Goal: Task Accomplishment & Management: Manage account settings

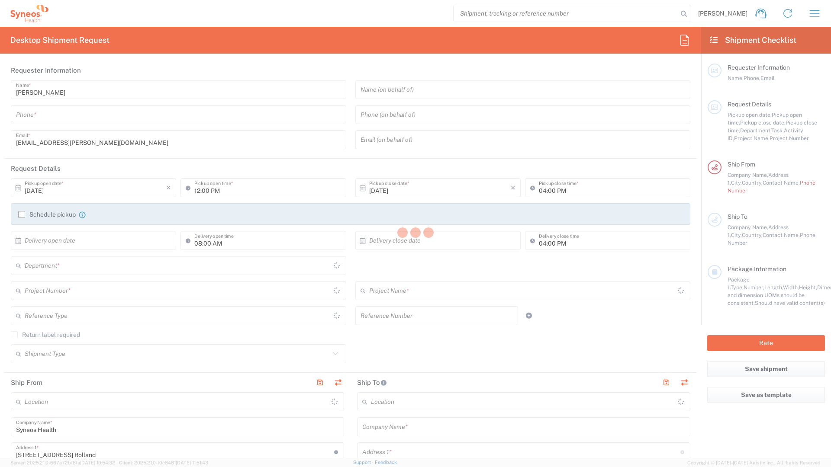
type input "Île-de-France"
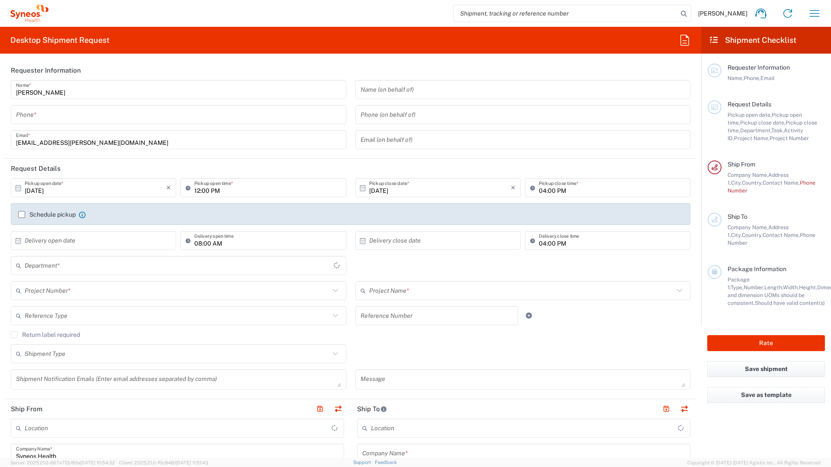
type input "8350"
type input "France"
type input "Syneos Health France SARL"
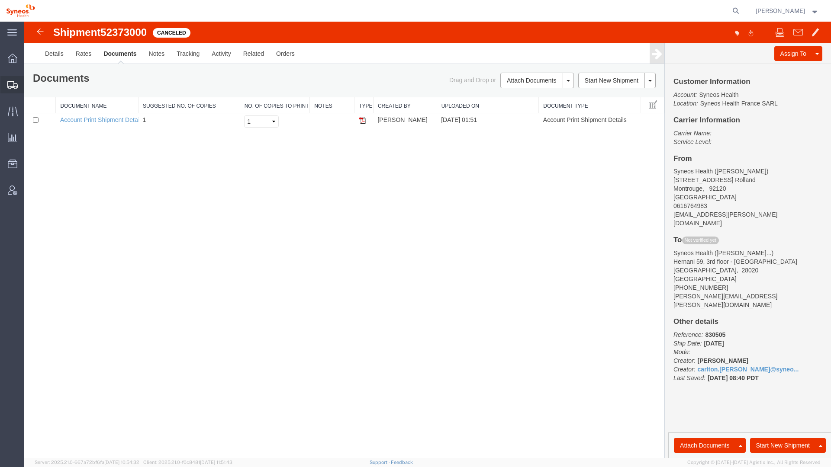
click at [30, 87] on span "Shipments" at bounding box center [27, 84] width 6 height 17
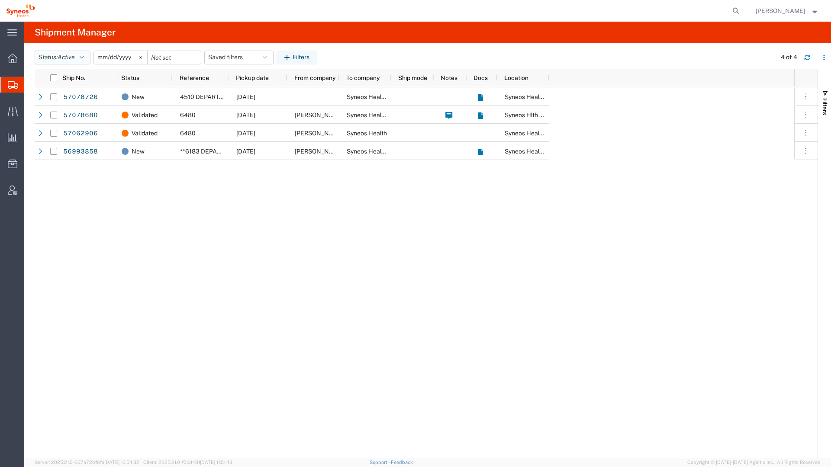
click at [83, 58] on icon "button" at bounding box center [82, 58] width 4 height 6
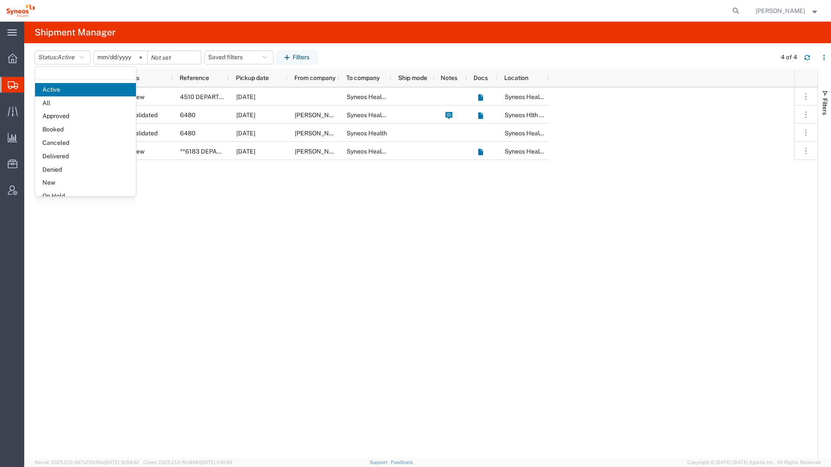
click at [108, 55] on input "[DATE]" at bounding box center [120, 57] width 53 height 13
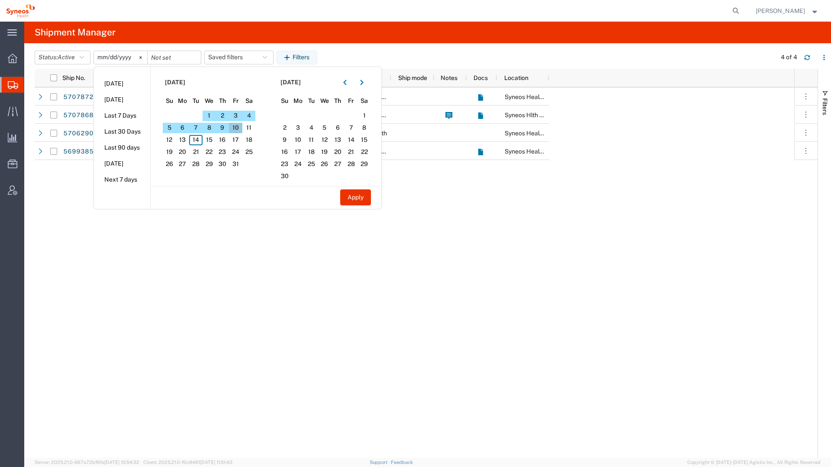
click at [234, 126] on span "10" at bounding box center [235, 128] width 13 height 10
click at [199, 139] on span "14" at bounding box center [195, 140] width 13 height 10
click at [351, 194] on button "Apply" at bounding box center [355, 198] width 31 height 16
type input "[DATE]"
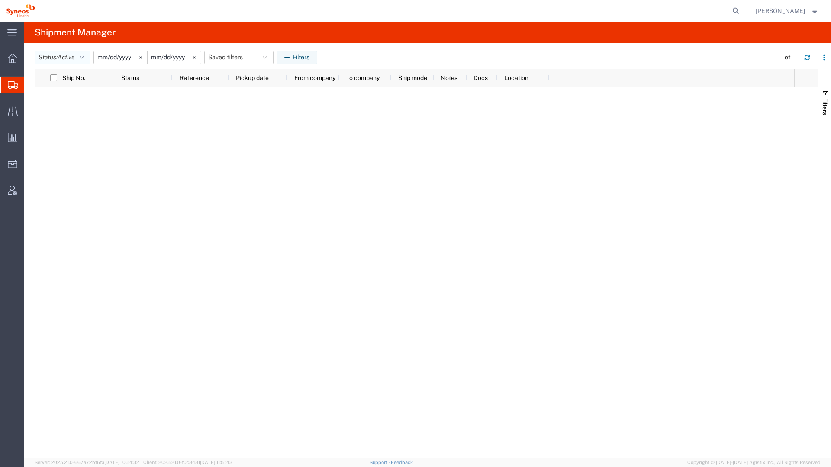
click at [57, 58] on button "Status: Active" at bounding box center [63, 58] width 56 height 14
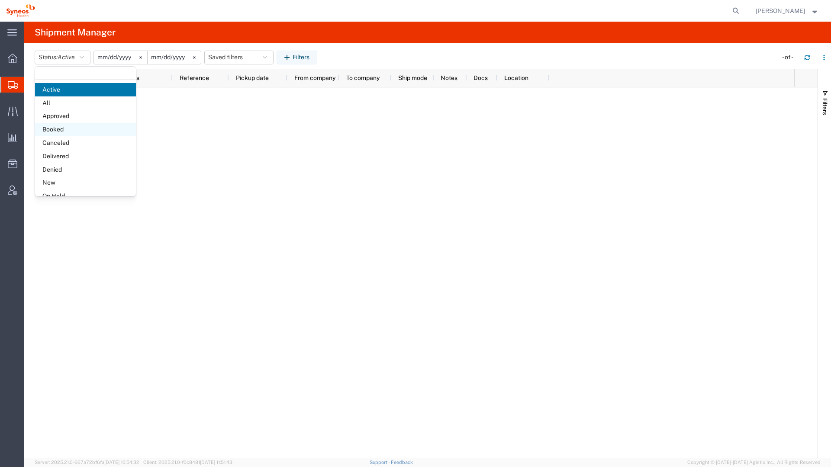
click at [68, 125] on span "Booked" at bounding box center [85, 129] width 101 height 13
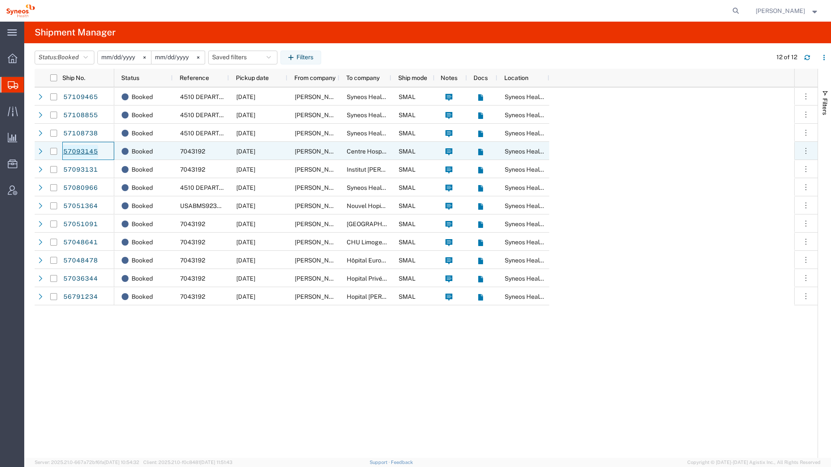
click at [67, 151] on link "57093145" at bounding box center [80, 152] width 35 height 14
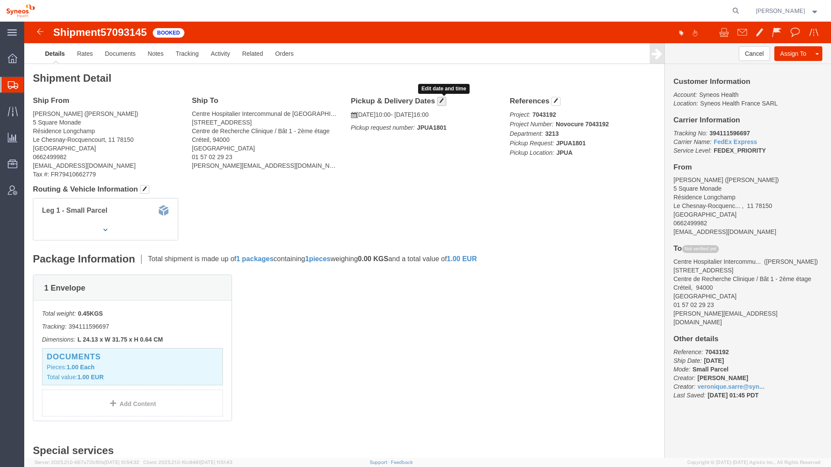
click span "button"
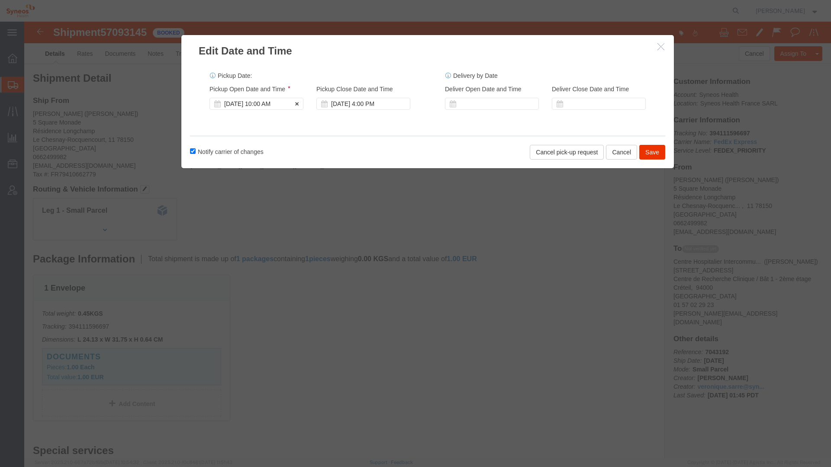
click div "[DATE] 10:00 AM"
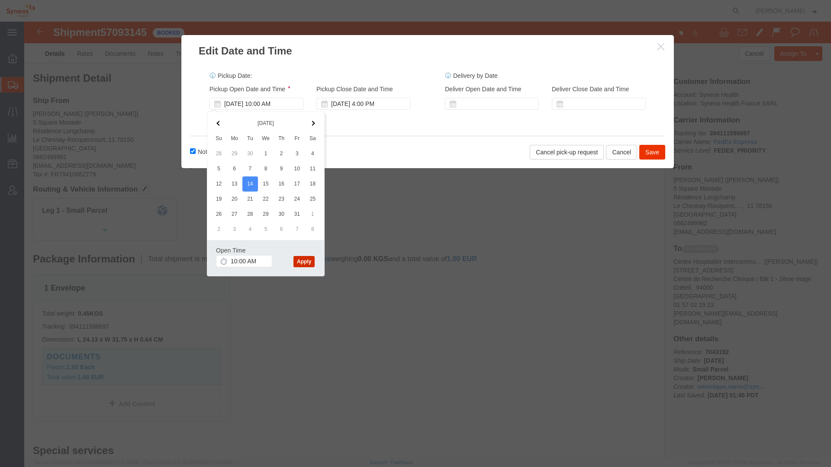
click button "Apply"
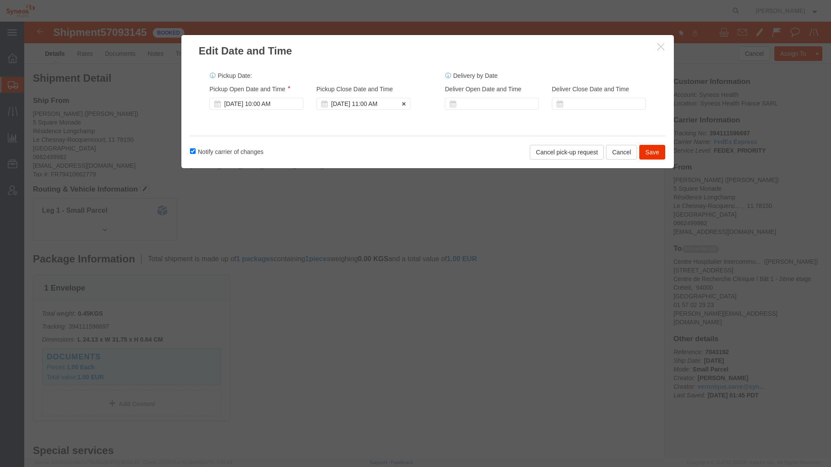
click div "[DATE] 11:00 AM"
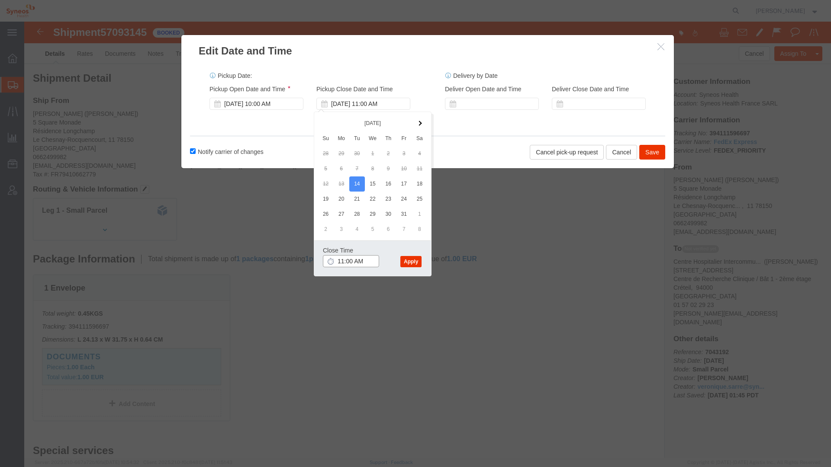
click input "11:00 AM"
click input "11:00 PM"
type input "4:00 PM"
click button "Apply"
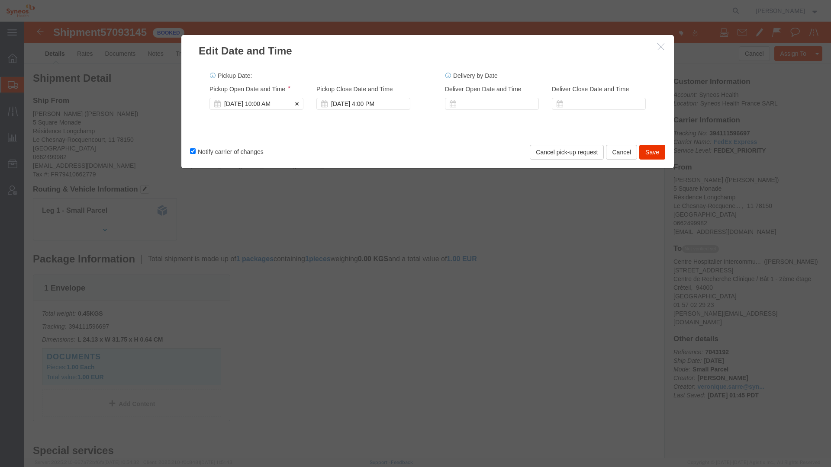
click div "[DATE] 10:00 AM"
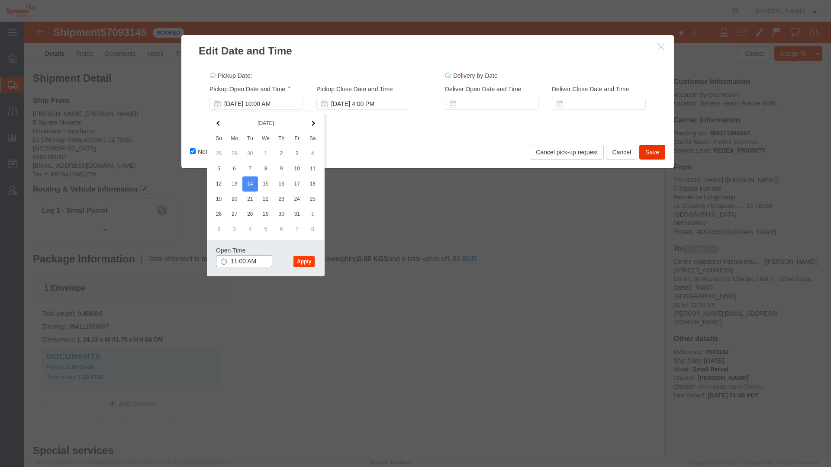
type input "11:00 AM"
click button "Apply"
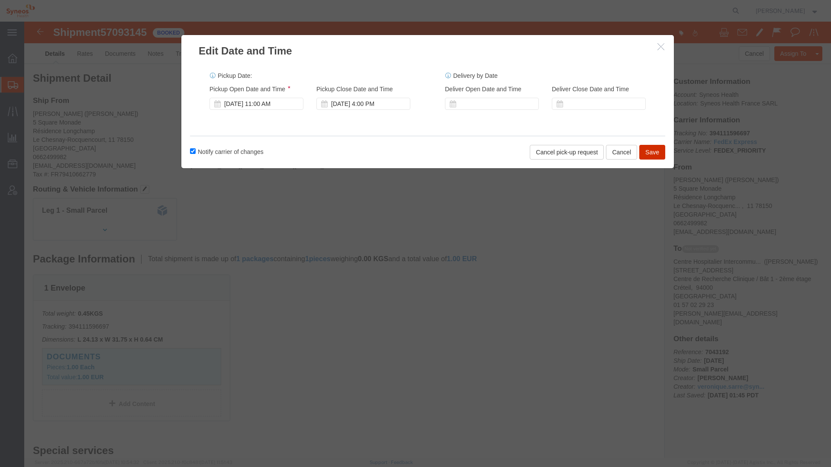
click button "Save"
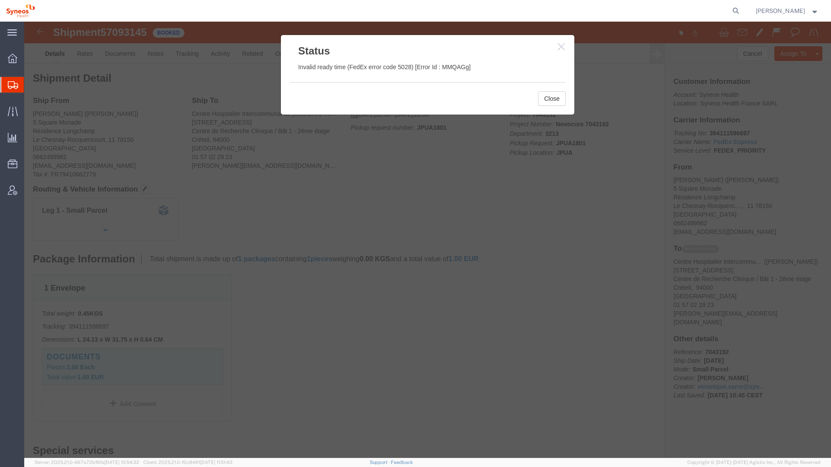
click icon "button"
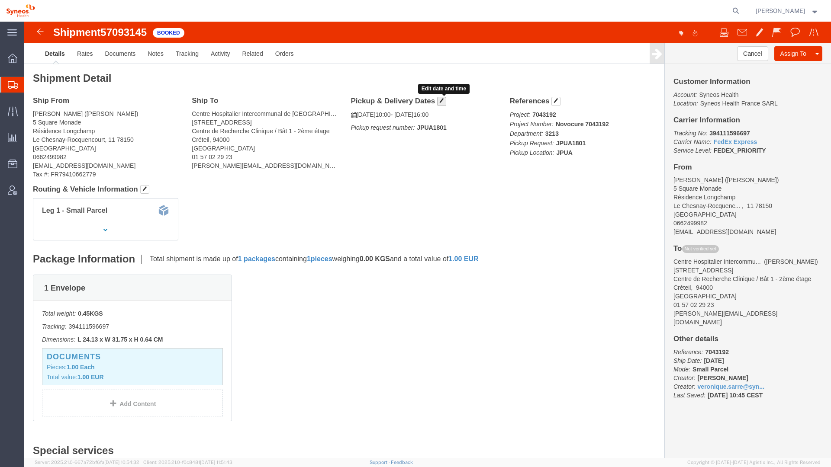
click span "button"
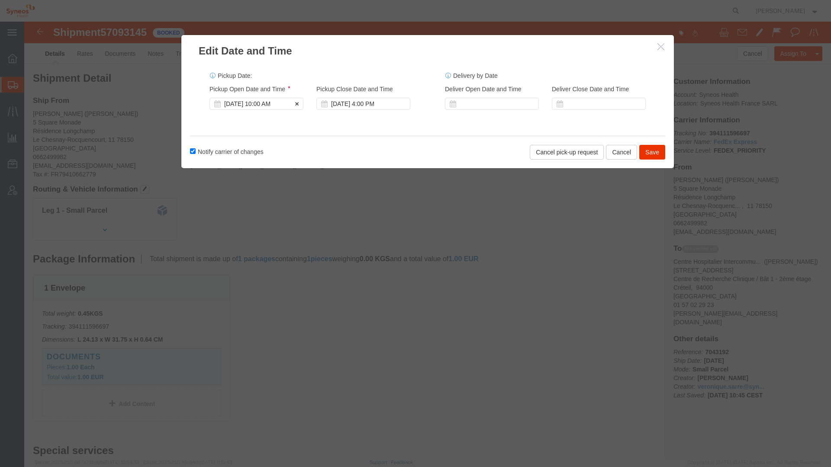
click div "[DATE] 10:00 AM"
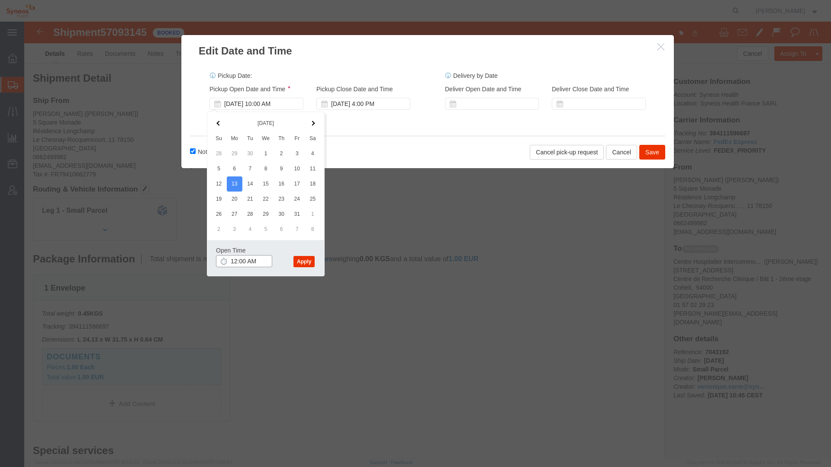
click input "12:00 AM"
type input "12:00 PM"
click button "Apply"
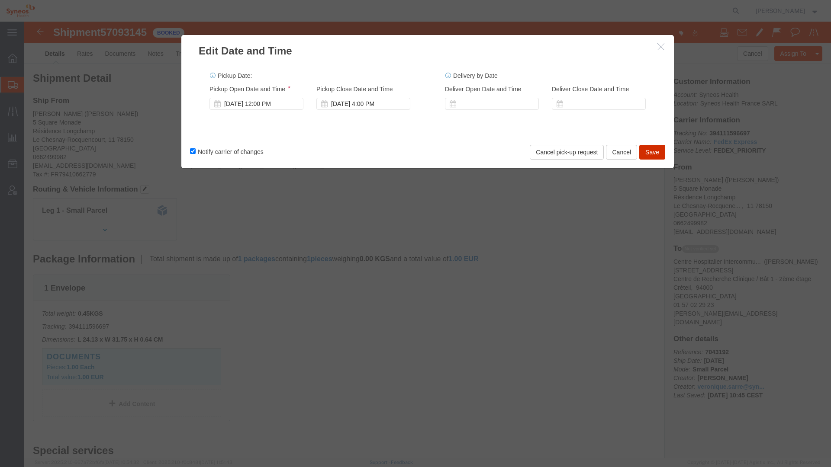
click button "Save"
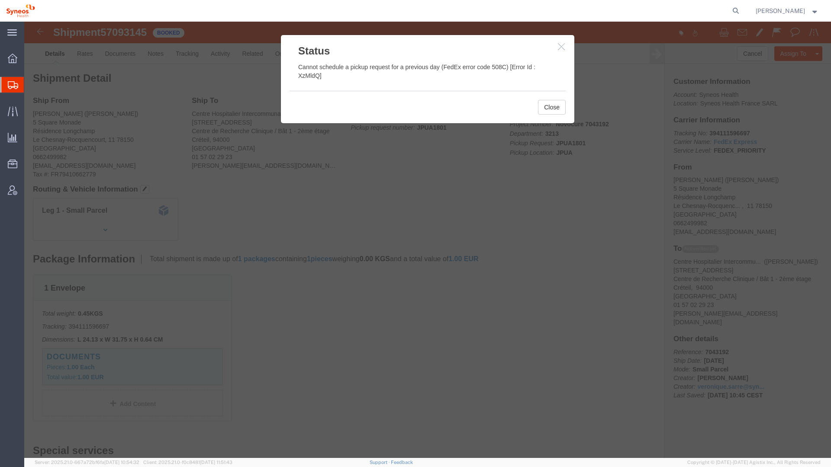
click icon "button"
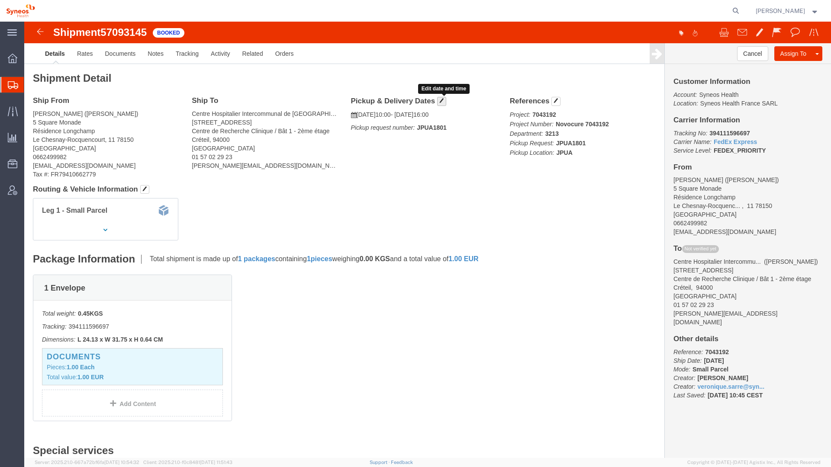
click button "button"
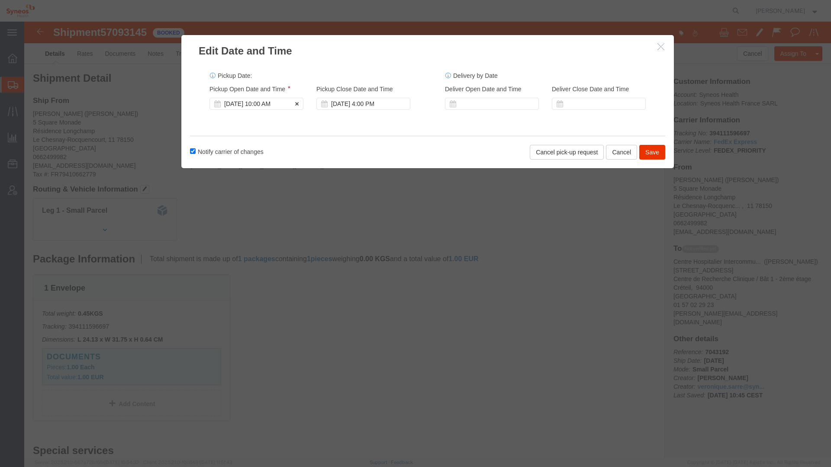
click div "[DATE] 10:00 AM"
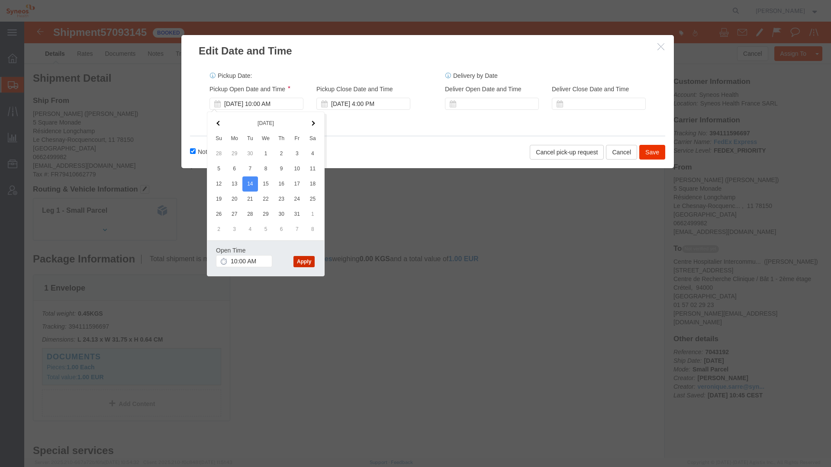
click button "Apply"
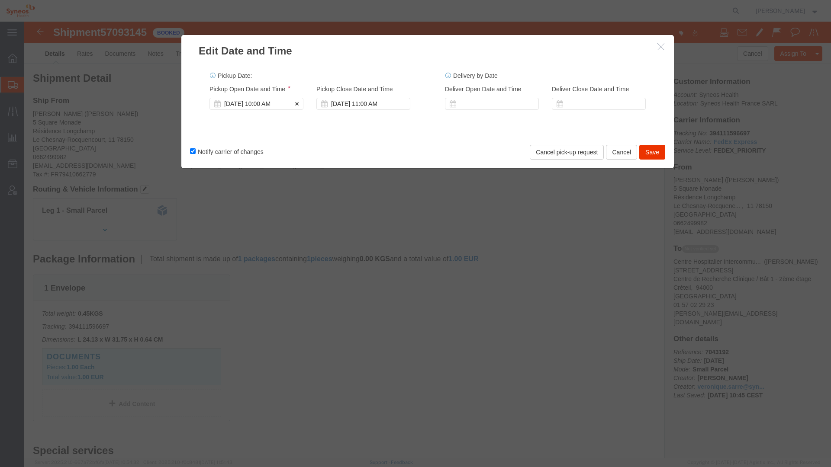
click div "[DATE] 10:00 AM"
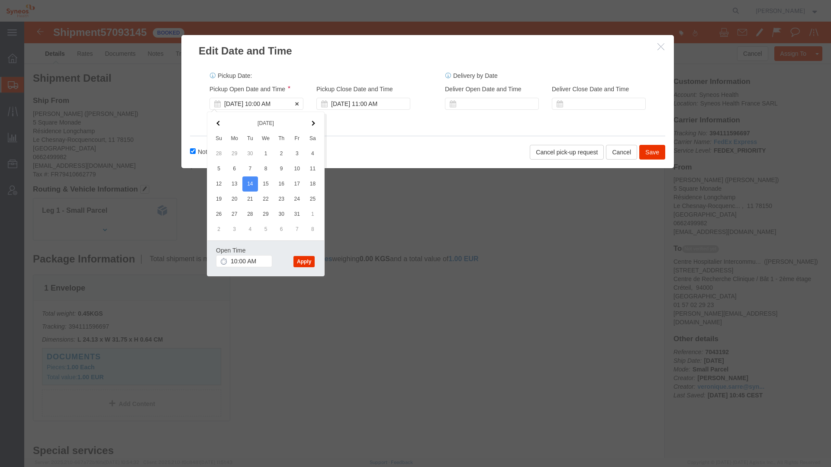
click div "[DATE] 10:00 AM"
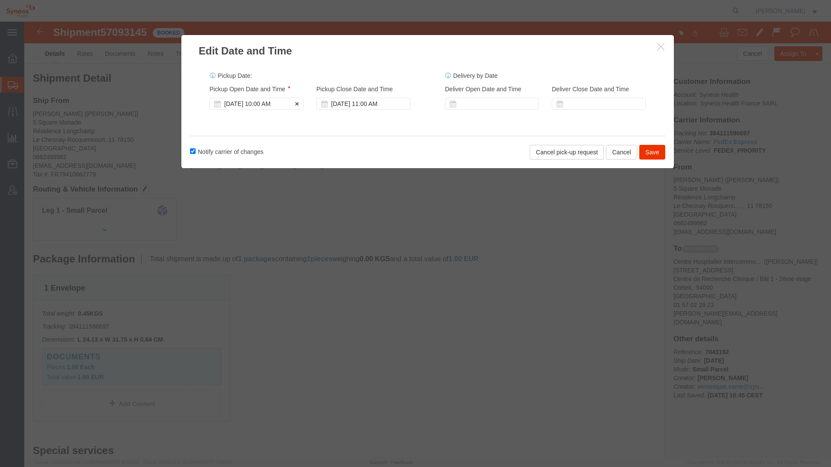
click div "[DATE] 10:00 AM"
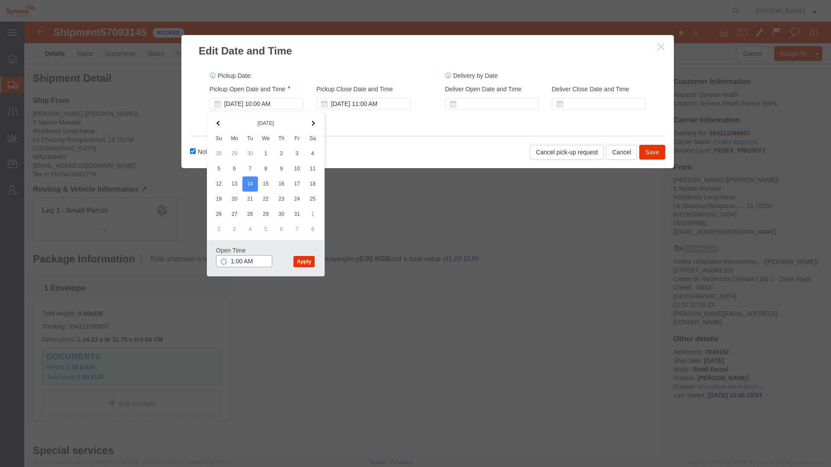
click input "1:00 AM"
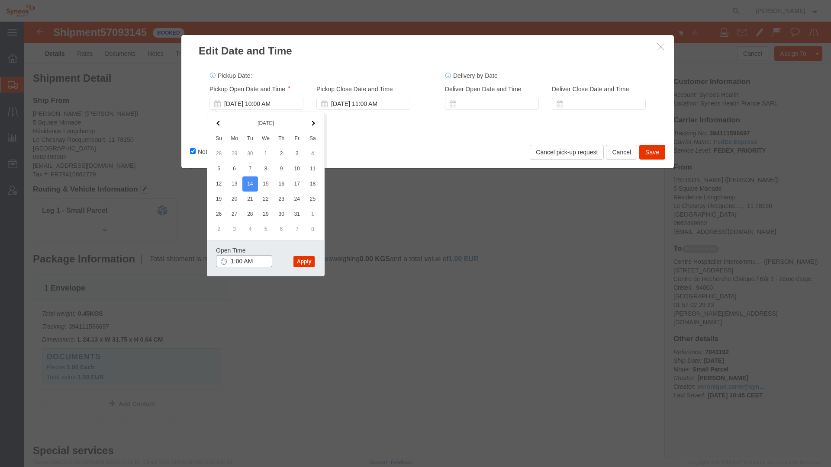
click input "1:00 AM"
type input "1:00 PM"
click button "Apply"
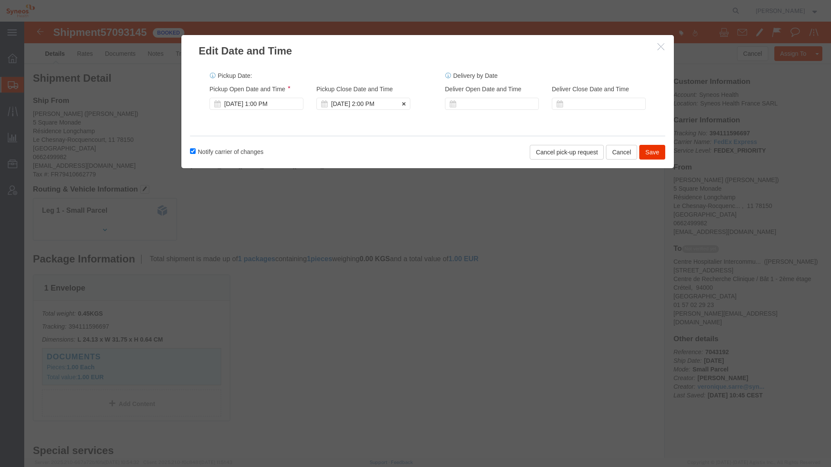
click div "[DATE] 2:00 PM"
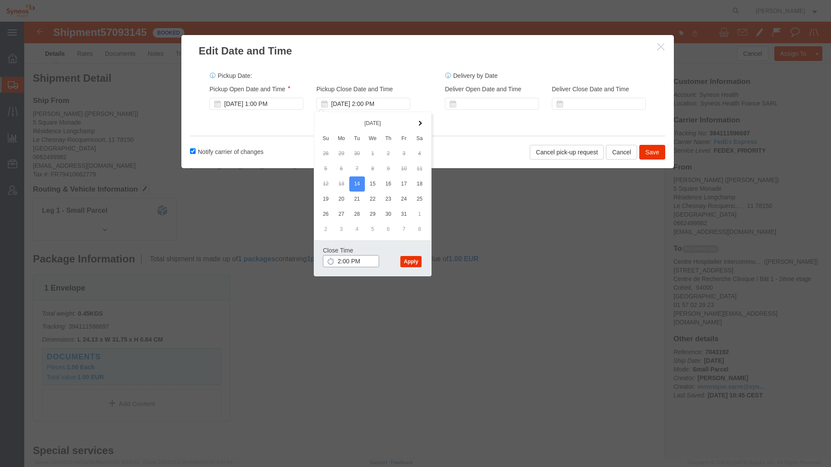
click input "2:00 PM"
type input "3:00 PM"
click button "Apply"
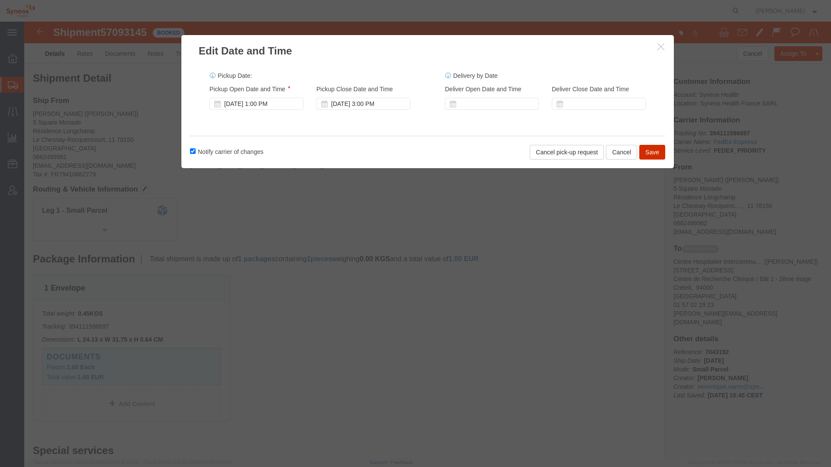
click button "Save"
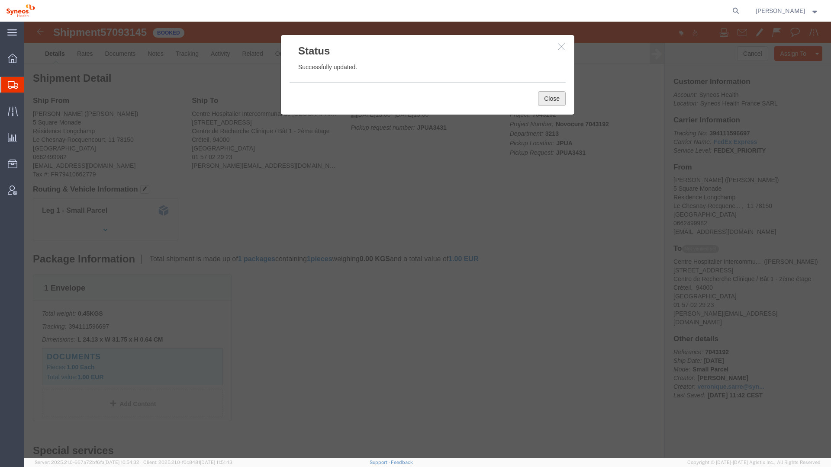
click button "Close"
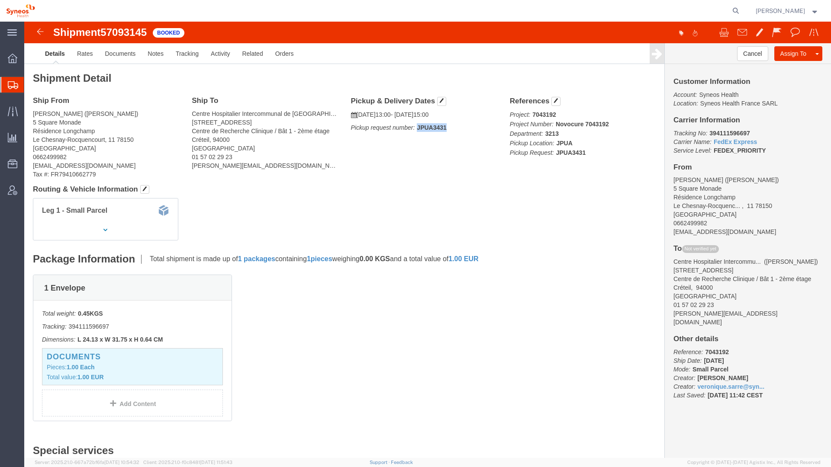
drag, startPoint x: 420, startPoint y: 105, endPoint x: 392, endPoint y: 105, distance: 28.1
click p "Pickup request number: JPUA3431"
copy b "JPUA3431"
click div "Shipment Detail Ship From [PERSON_NAME] ([PERSON_NAME]) [GEOGRAPHIC_DATA] Longc…"
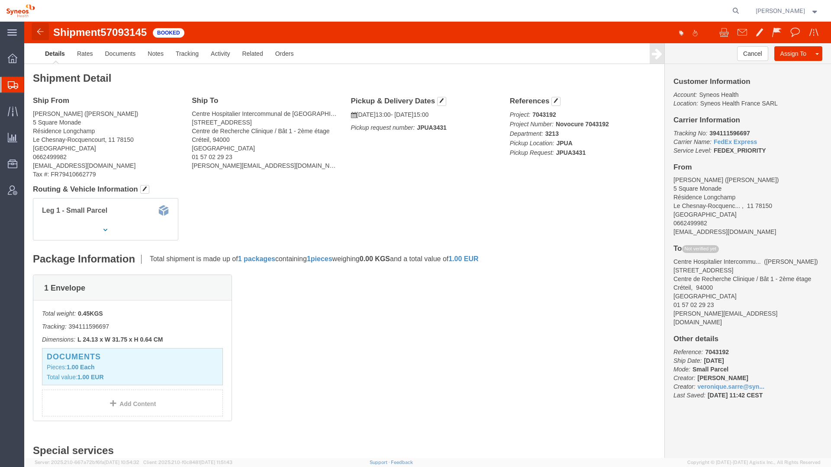
click img
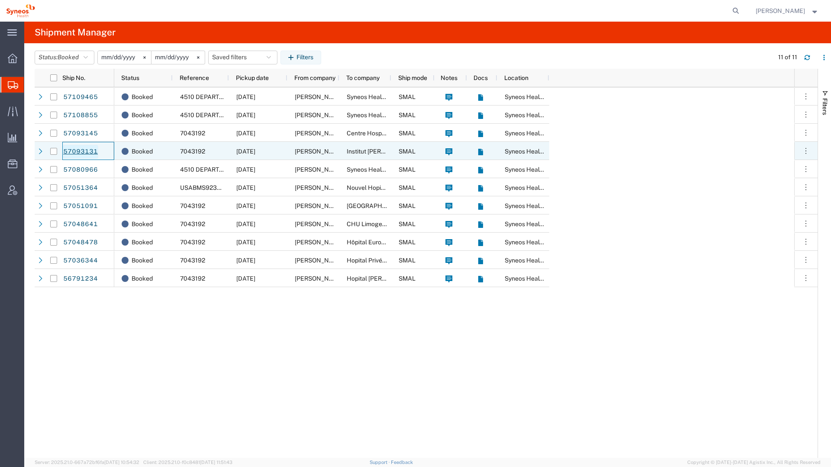
click at [85, 150] on link "57093131" at bounding box center [80, 152] width 35 height 14
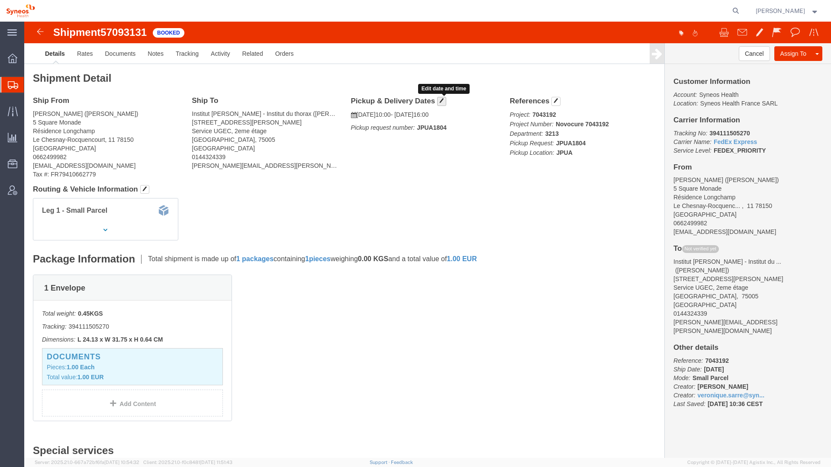
click button "button"
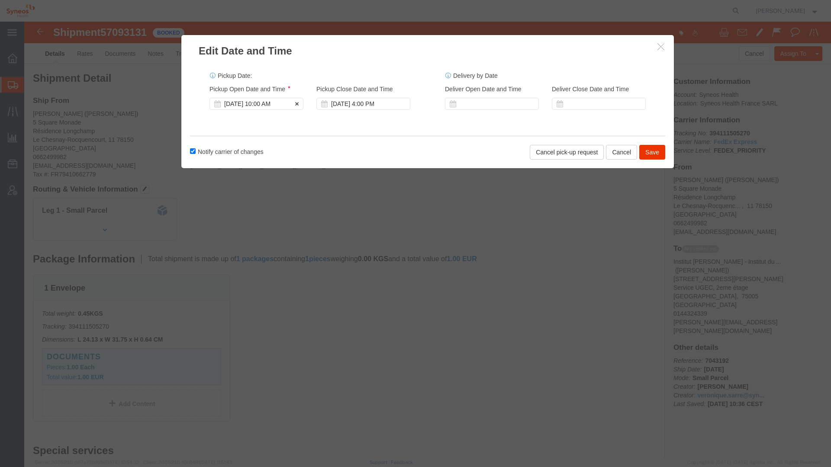
click div "[DATE] 10:00 AM"
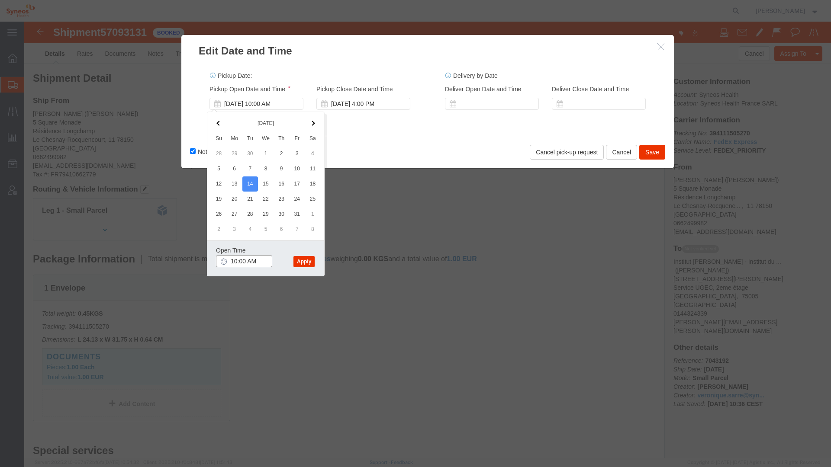
click input "10:00 AM"
click input "1:00 AM"
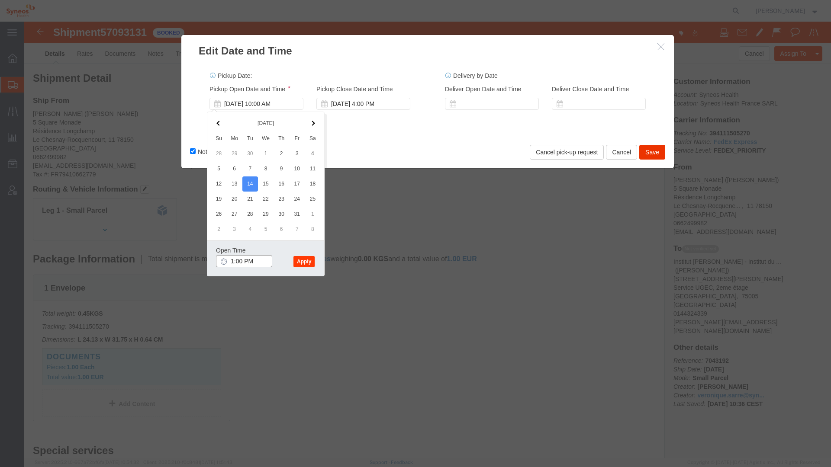
type input "1:00 PM"
click button "Apply"
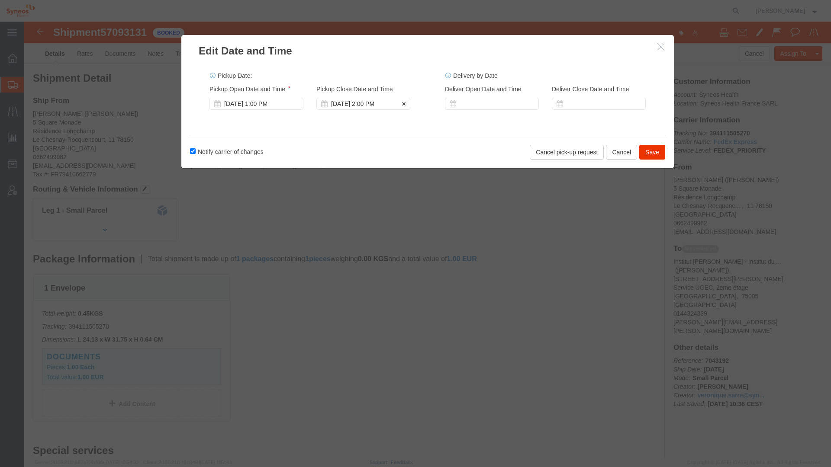
click div "[DATE] 2:00 PM"
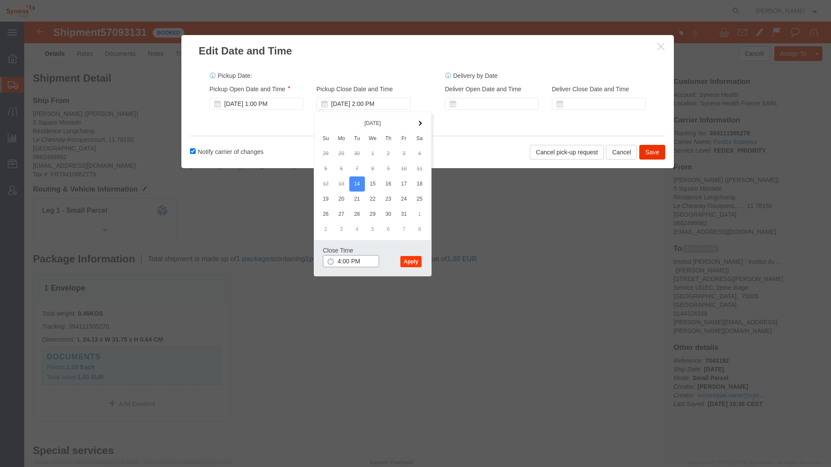
type input "4:00 PM"
click button "Apply"
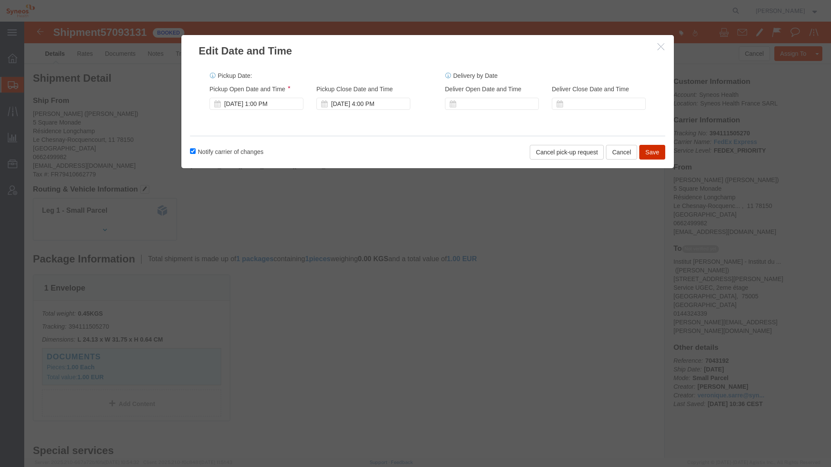
click button "Save"
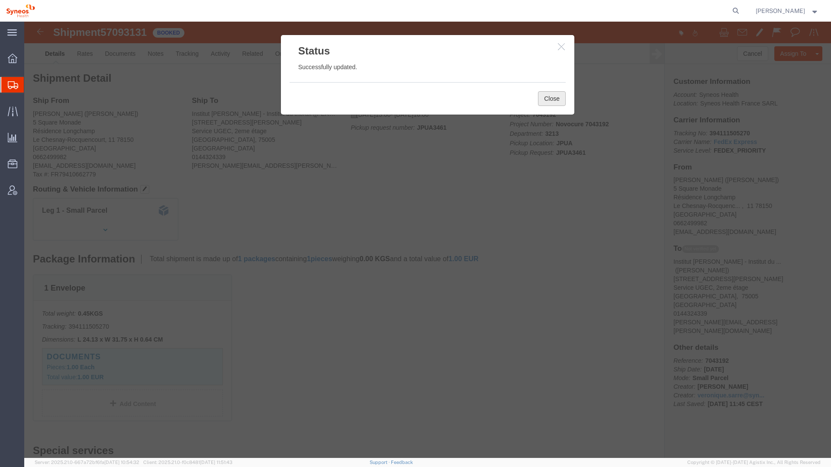
click button "Close"
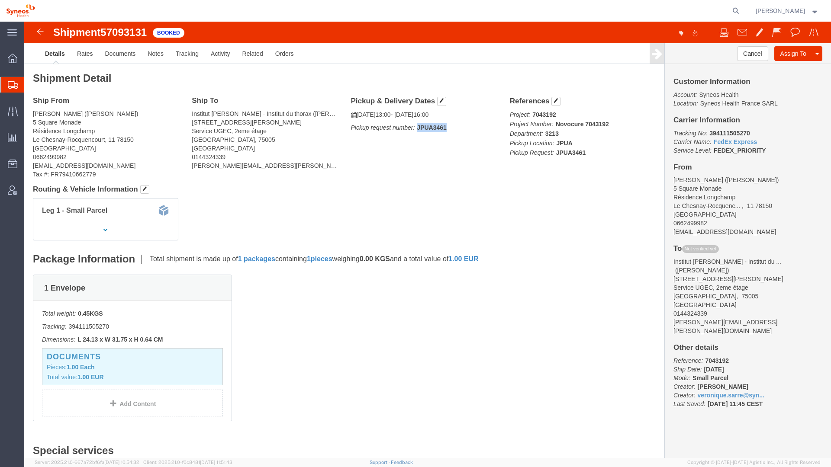
drag, startPoint x: 421, startPoint y: 106, endPoint x: 391, endPoint y: 106, distance: 29.4
click p "Pickup request number: JPUA3461"
copy b "JPUA3461"
click link
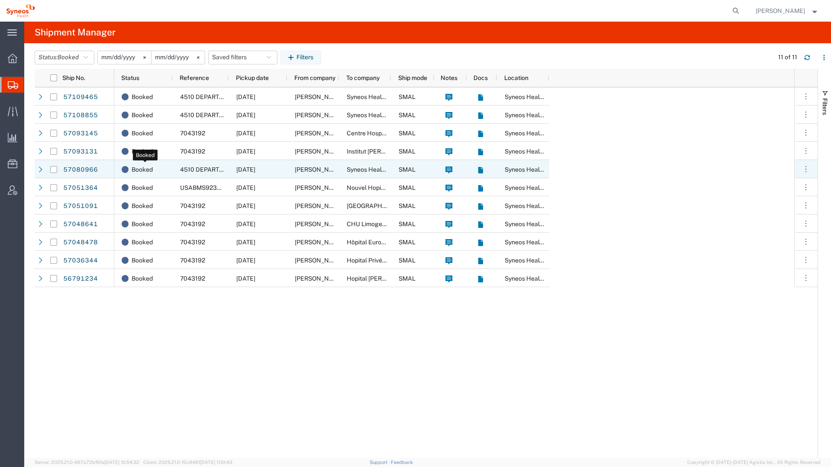
click at [149, 170] on span "Booked" at bounding box center [142, 170] width 21 height 18
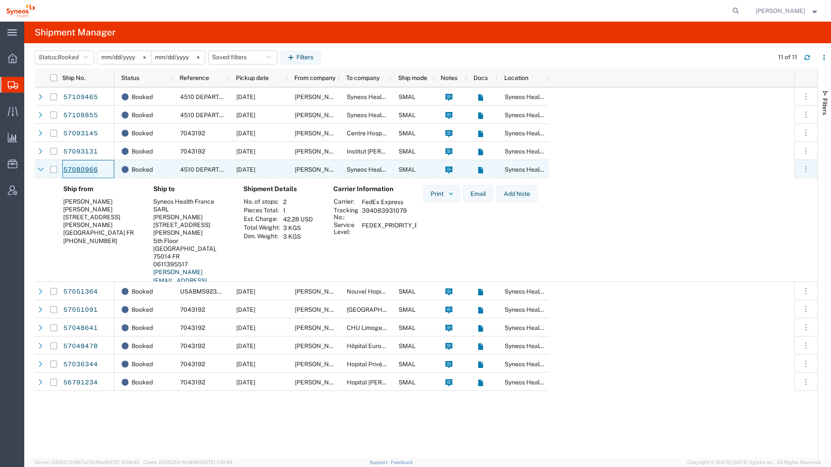
click at [88, 168] on link "57080966" at bounding box center [80, 170] width 35 height 14
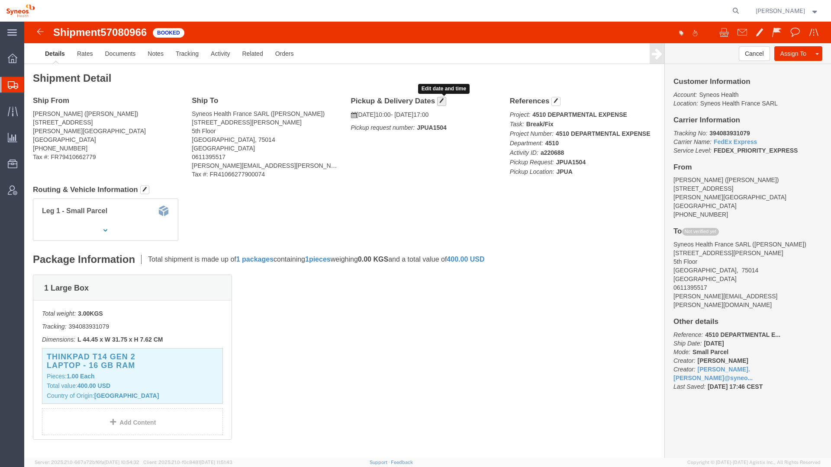
click span "button"
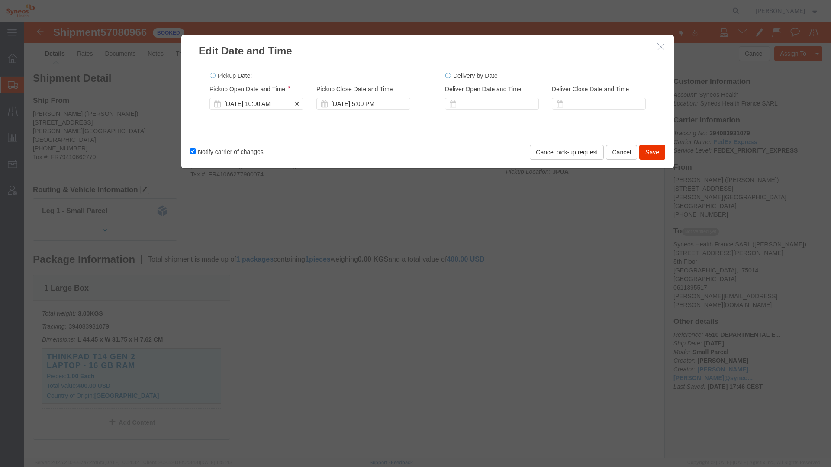
click div "[DATE] 10:00 AM"
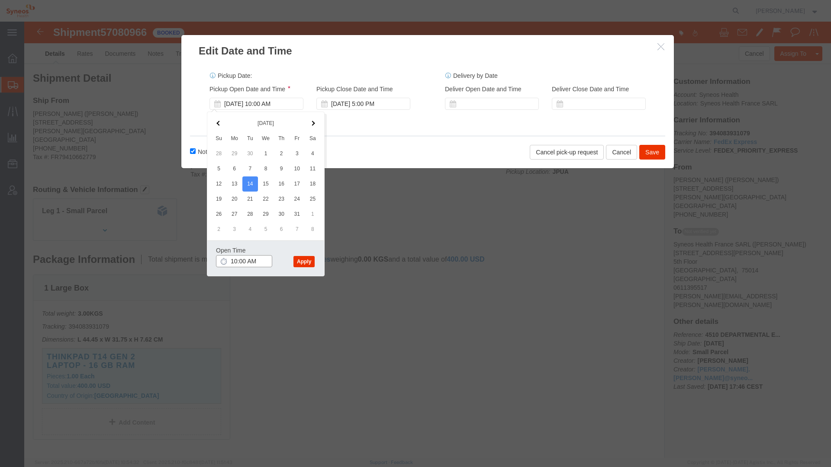
click input "10:00 AM"
click input "1:00 AM"
type input "1:00 PM"
click button "Apply"
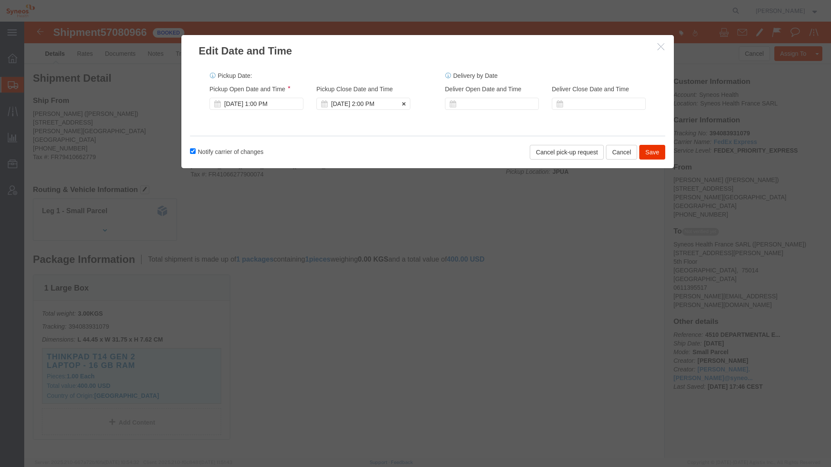
click div "[DATE] 2:00 PM"
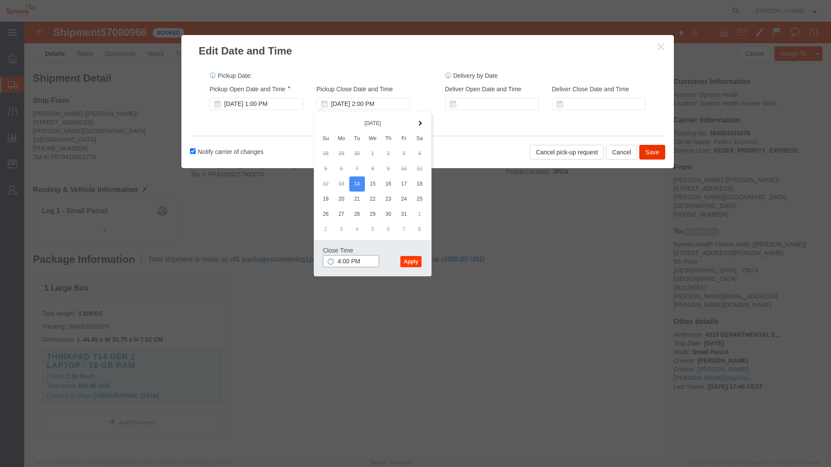
type input "4:00 PM"
click button "Apply"
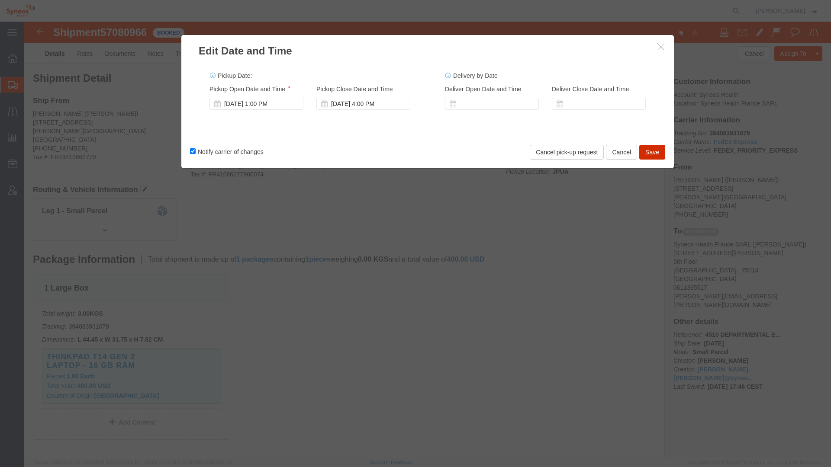
click button "Save"
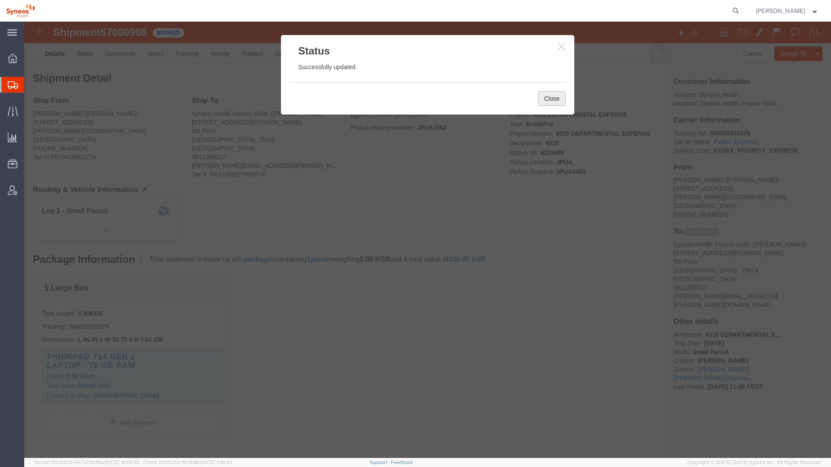
drag, startPoint x: 545, startPoint y: 98, endPoint x: 521, endPoint y: 76, distance: 32.8
click button "Close"
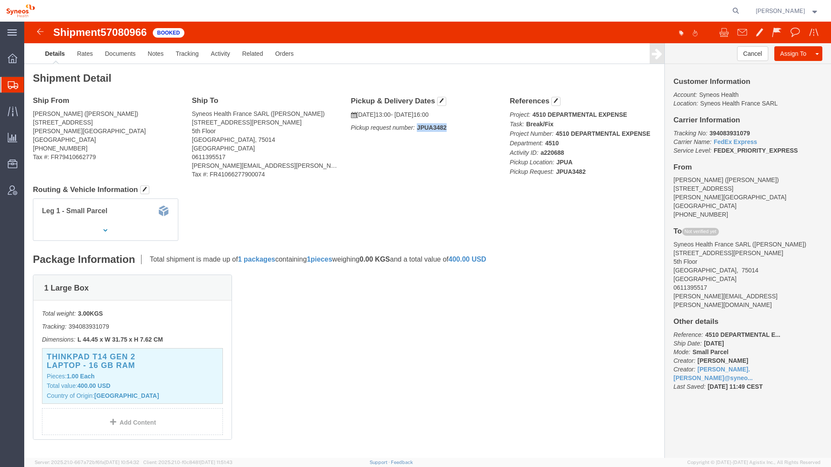
drag, startPoint x: 426, startPoint y: 107, endPoint x: 389, endPoint y: 105, distance: 37.3
click p "Pickup request number: JPUA3482"
copy b "JPUA3482"
click link
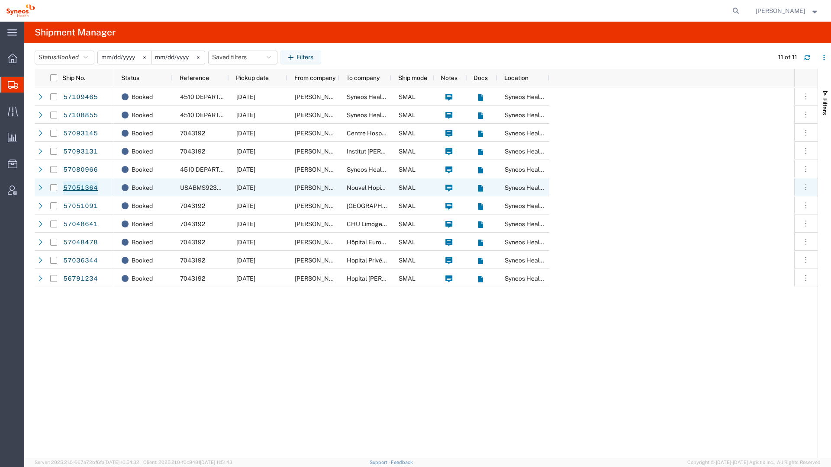
click at [84, 188] on link "57051364" at bounding box center [80, 188] width 35 height 14
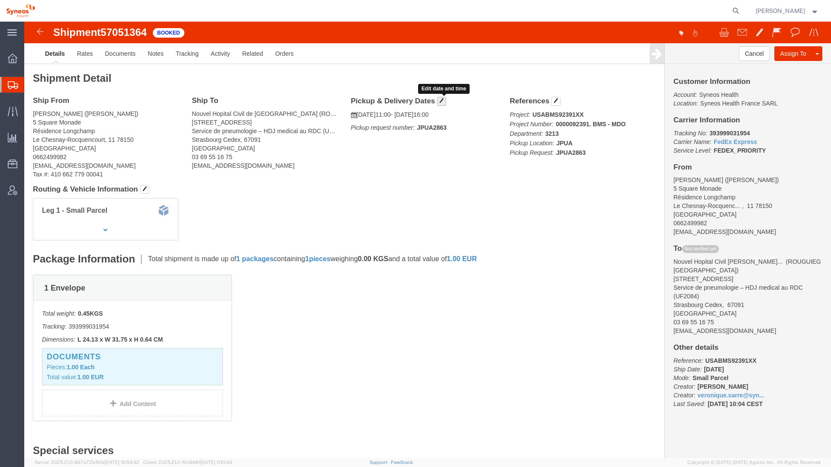
click button "button"
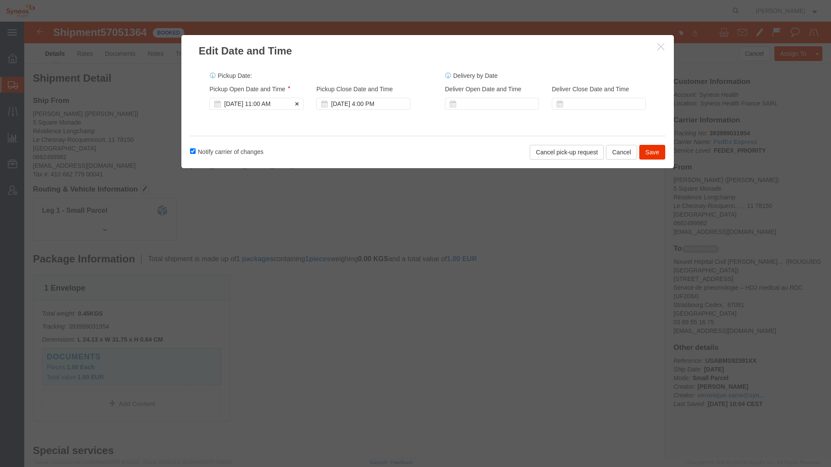
click div "[DATE] 11:00 AM"
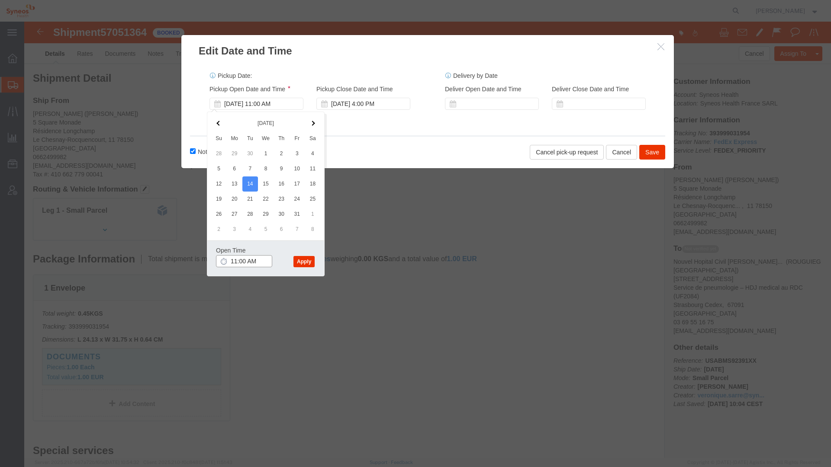
click input "11:00 AM"
click input "1:00 AM"
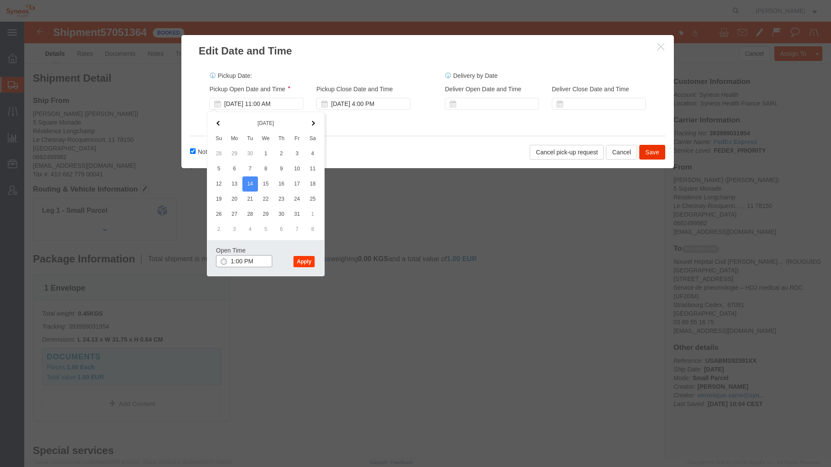
type input "1:00 PM"
click button "Apply"
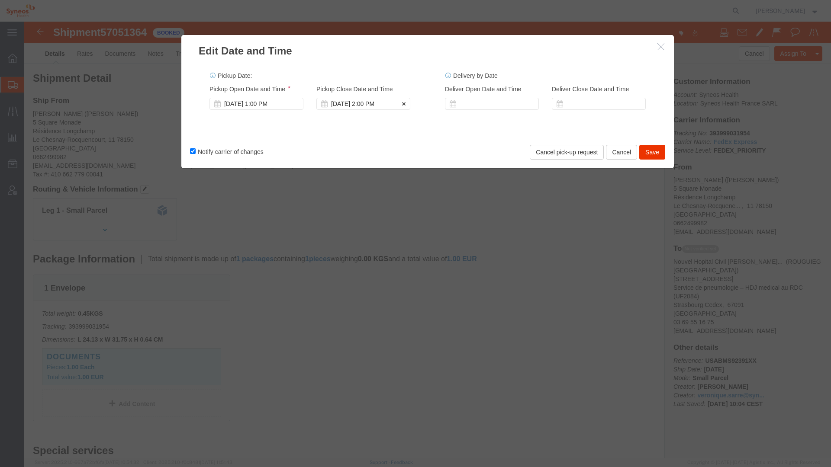
click div "[DATE] 2:00 PM"
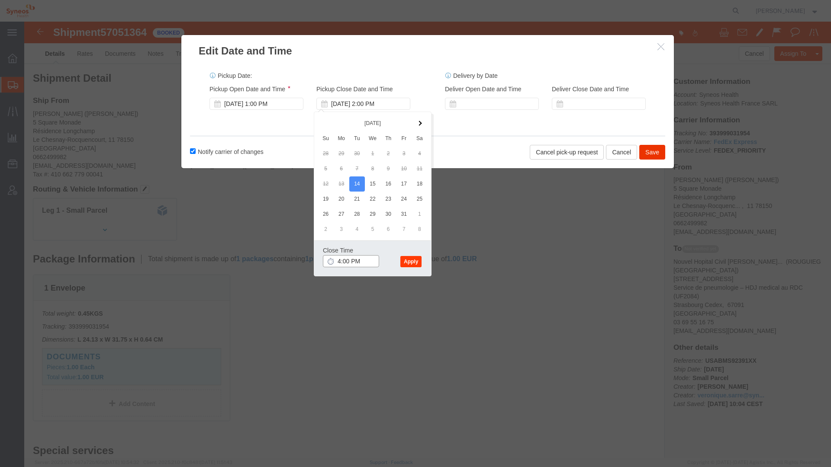
type input "4:00 PM"
click button "Apply"
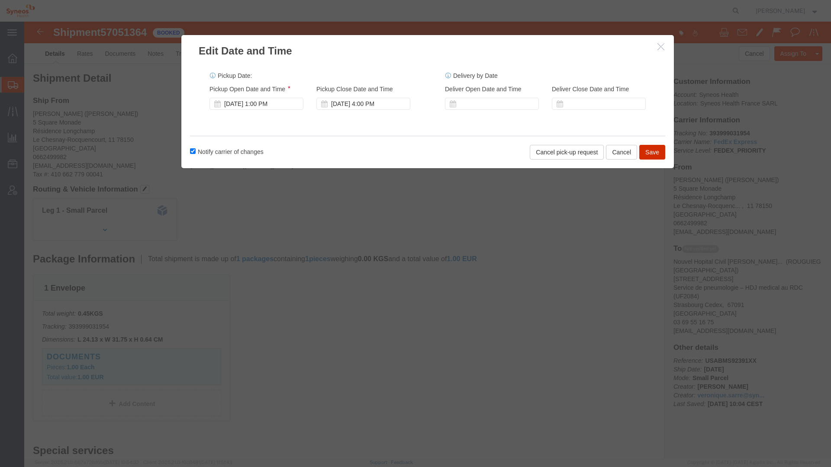
click button "Save"
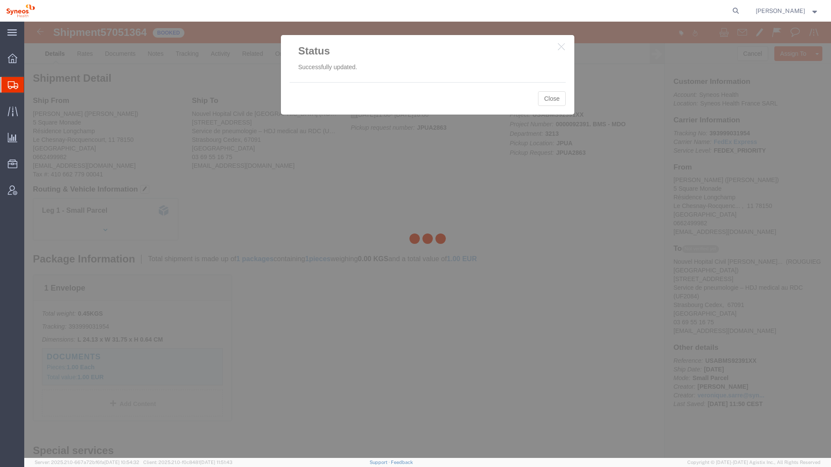
click at [553, 100] on div at bounding box center [427, 240] width 807 height 437
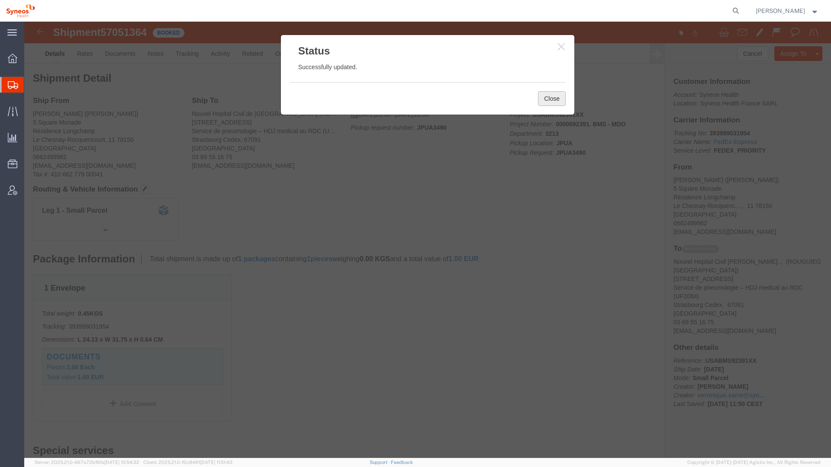
click button "Close"
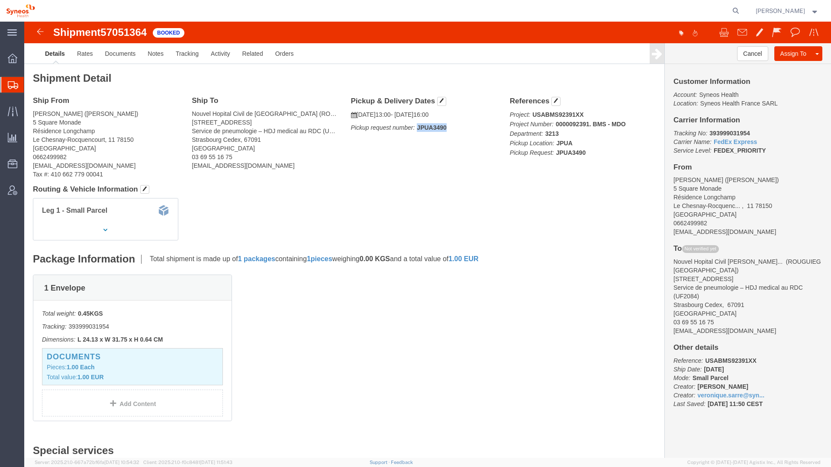
drag, startPoint x: 426, startPoint y: 105, endPoint x: 388, endPoint y: 107, distance: 37.7
click p "Pickup request number: JPUA3490"
copy b "JPUA3490"
click div "Shipment Detail Ship From [PERSON_NAME] ([PERSON_NAME]) [GEOGRAPHIC_DATA] Longc…"
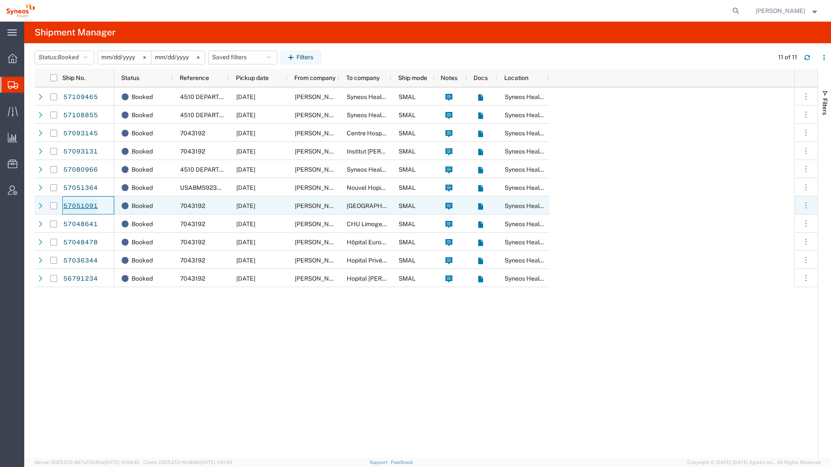
click at [93, 206] on link "57051091" at bounding box center [80, 207] width 35 height 14
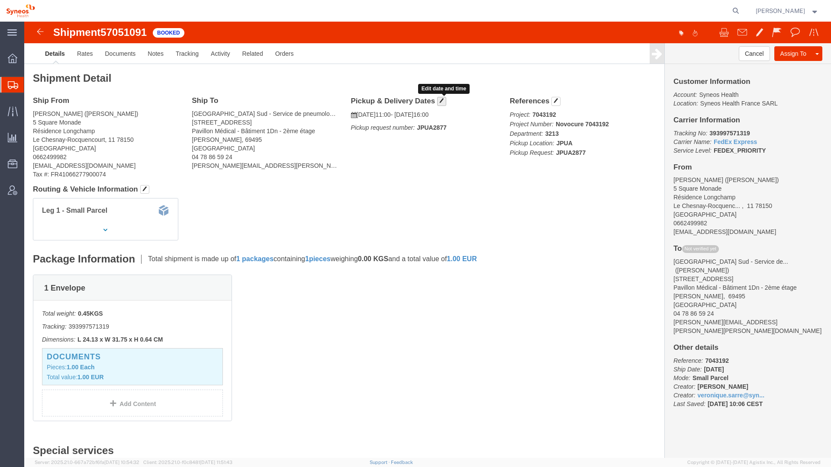
click button "button"
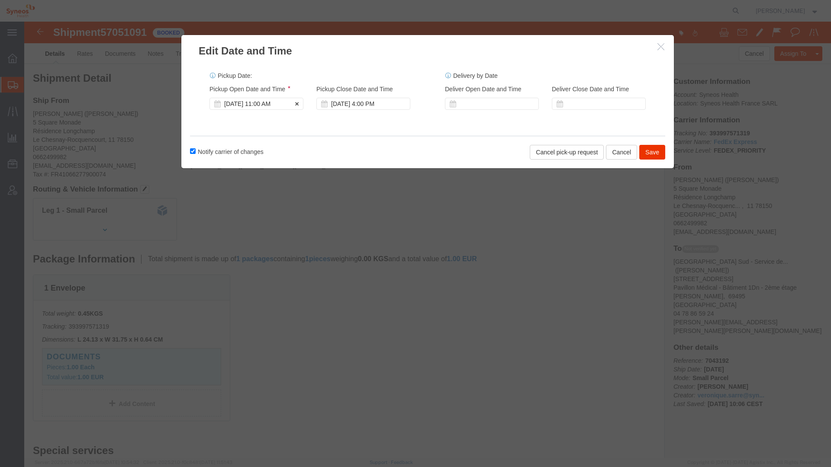
click div "[DATE] 11:00 AM"
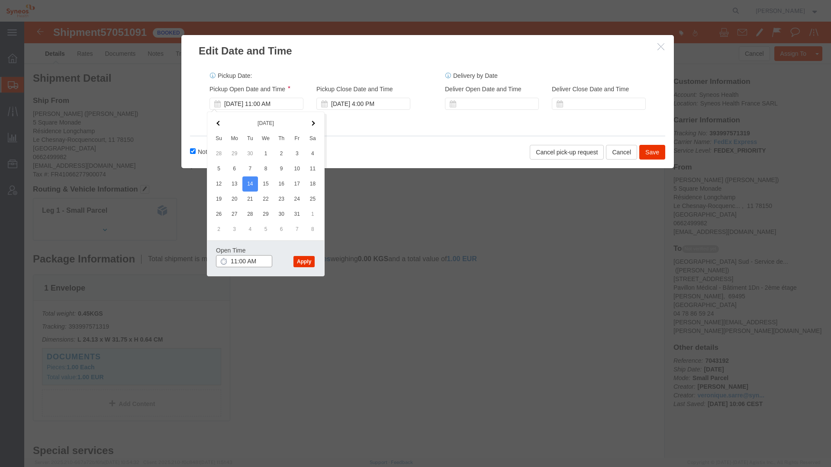
click input "11:00 AM"
click input "1:00 AM"
type input "1:00 PM"
click button "Apply"
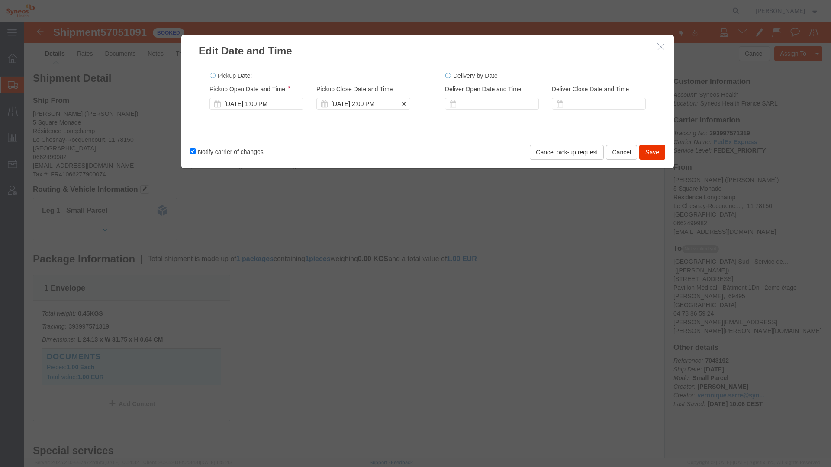
click div "[DATE] 2:00 PM"
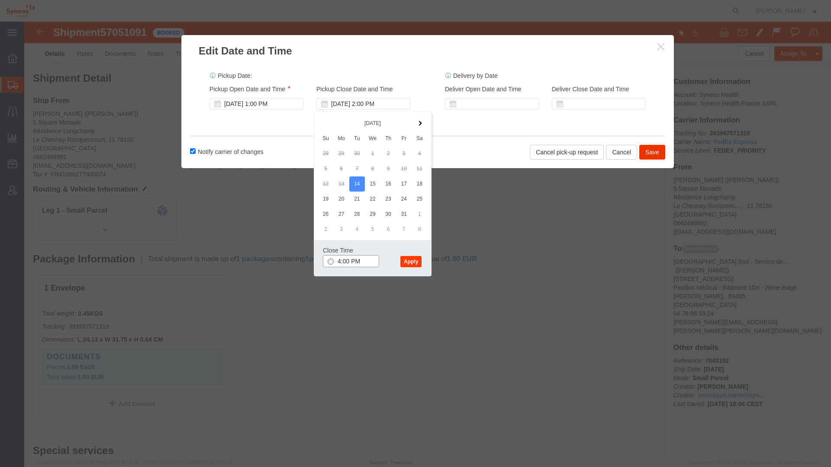
type input "4:00 PM"
click button "Apply"
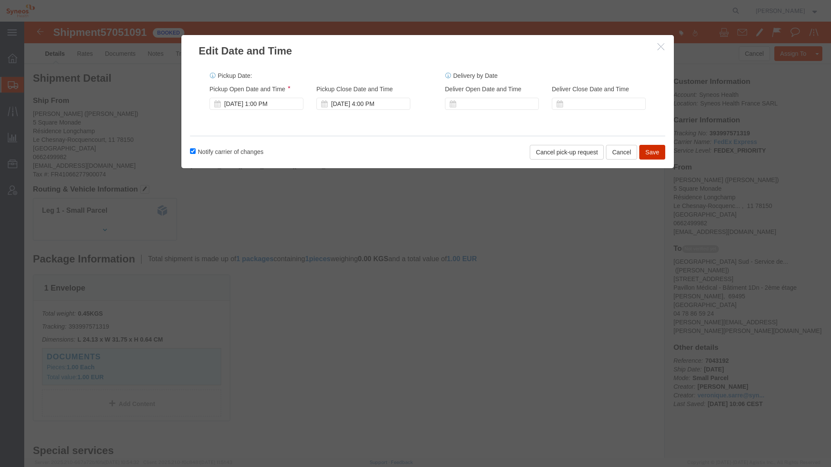
click button "Save"
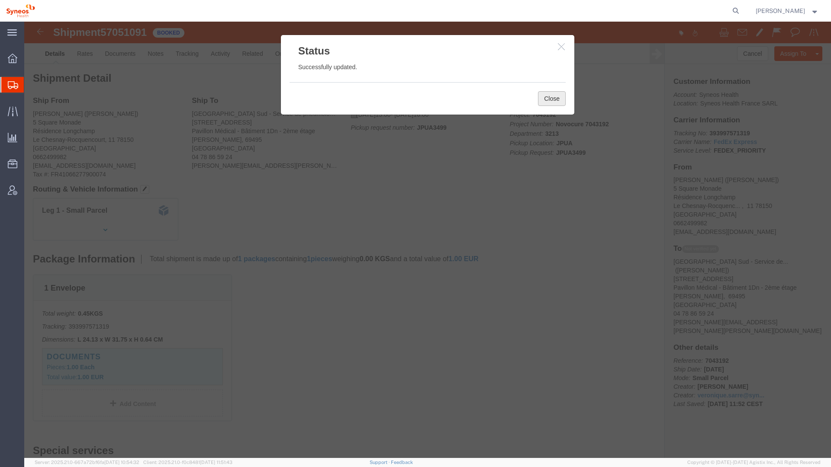
click button "Close"
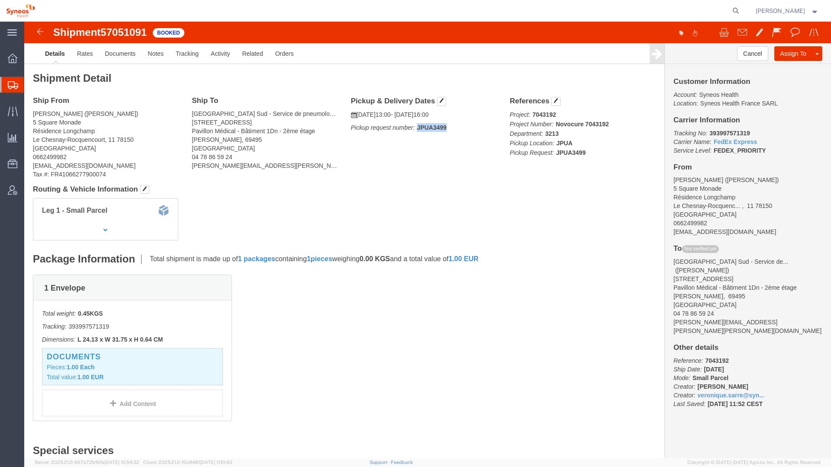
drag, startPoint x: 417, startPoint y: 106, endPoint x: 391, endPoint y: 102, distance: 25.9
click p "Pickup request number: JPUA3499"
copy b "JPUA3499"
click h2 "Shipment Detail"
click link "Rates"
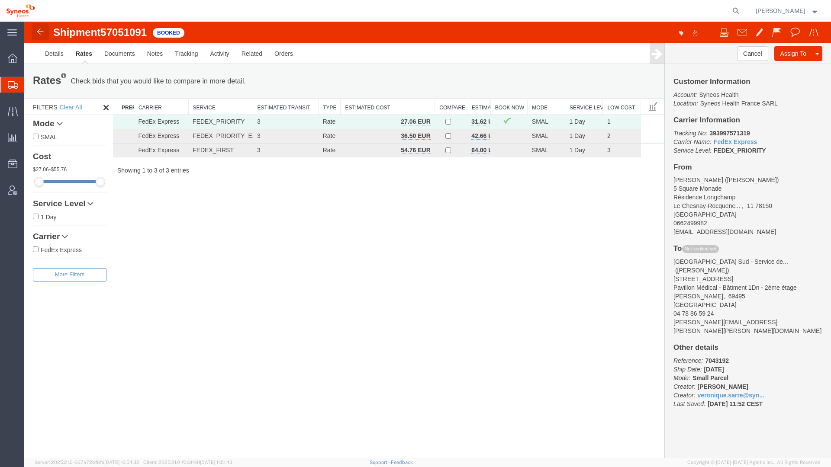
click at [39, 37] on link at bounding box center [40, 31] width 17 height 17
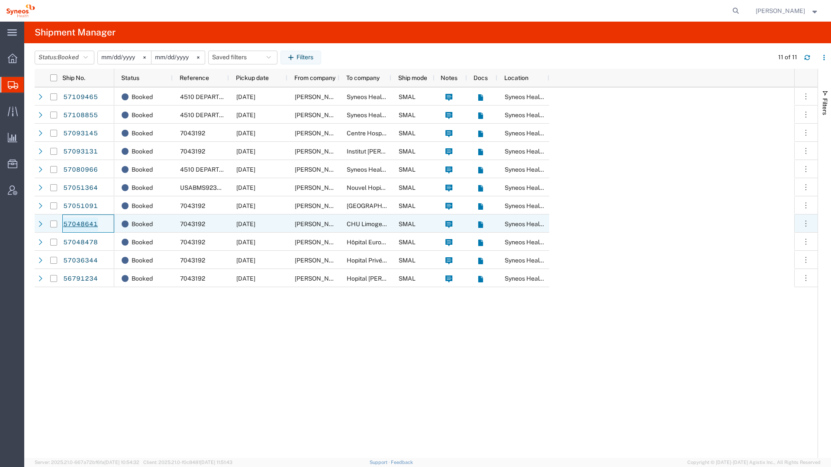
click at [92, 225] on link "57048641" at bounding box center [80, 225] width 35 height 14
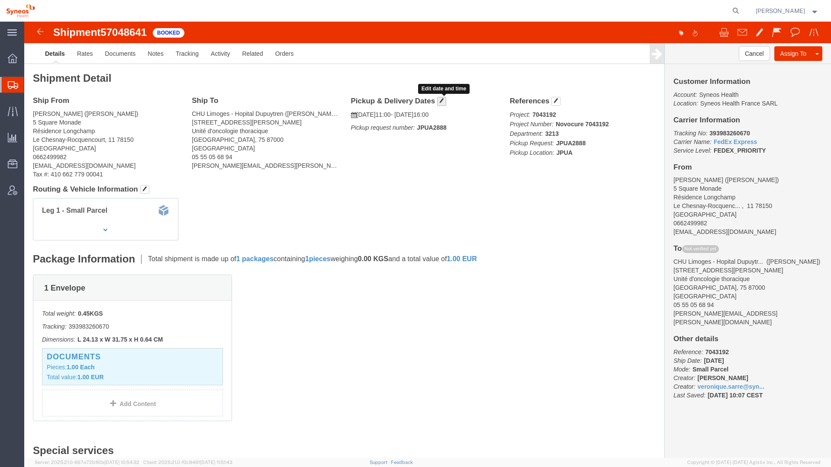
click span "button"
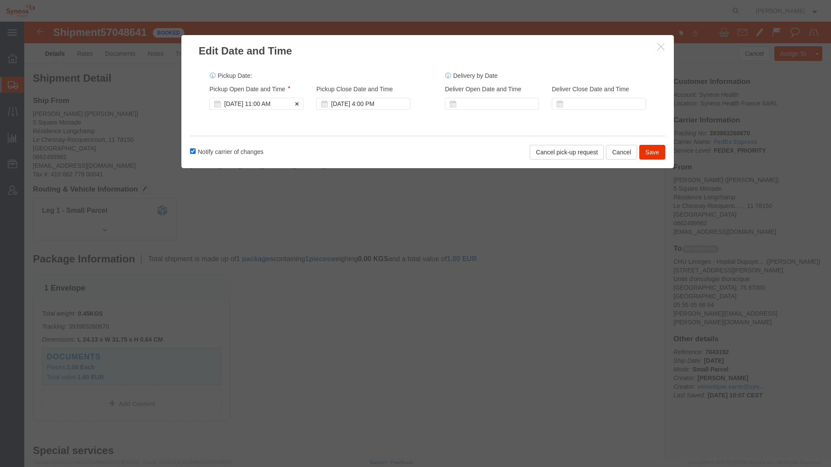
click div "[DATE] 11:00 AM"
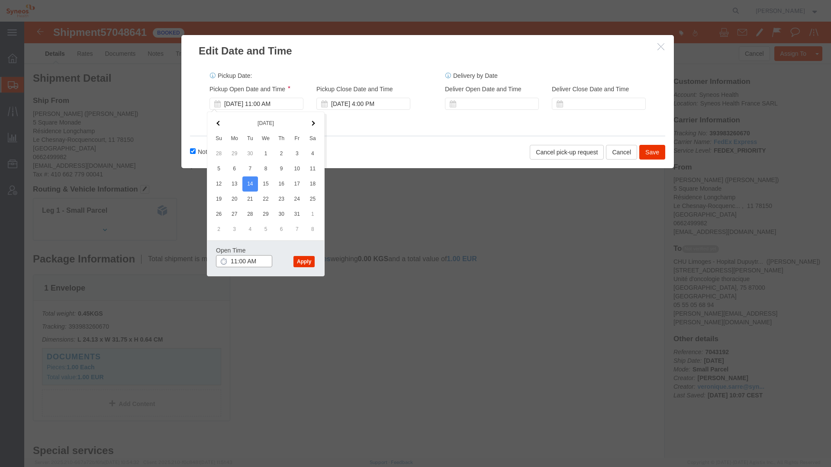
click input "11:00 AM"
click input "1:00 AM"
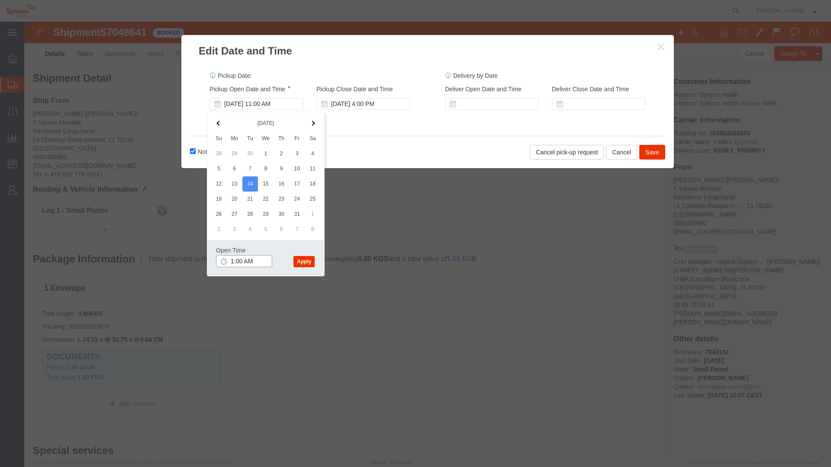
click input "1:00 AM"
type input "1:00 PM"
click button "Apply"
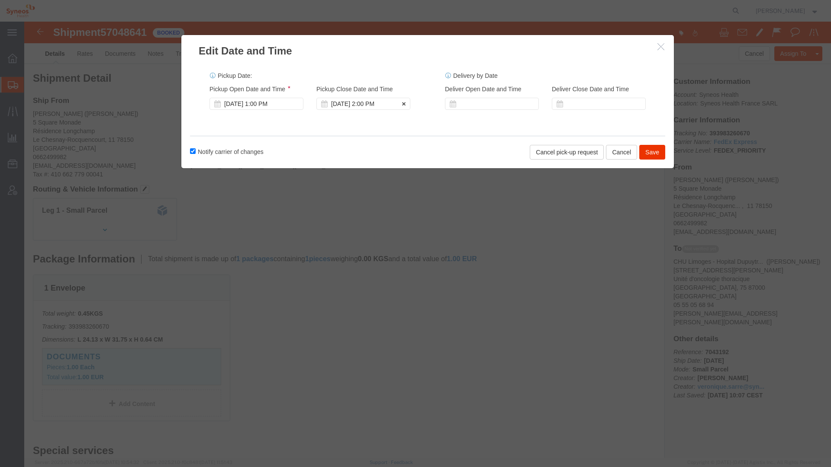
click div "[DATE] 2:00 PM"
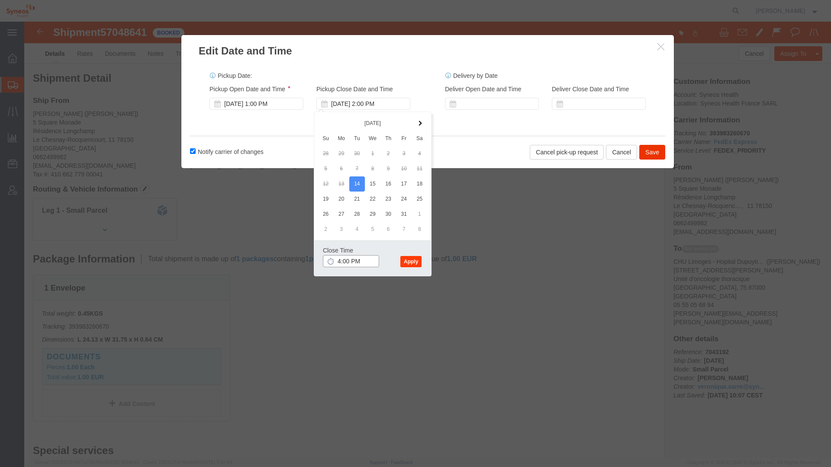
type input "4:00 PM"
click button "Apply"
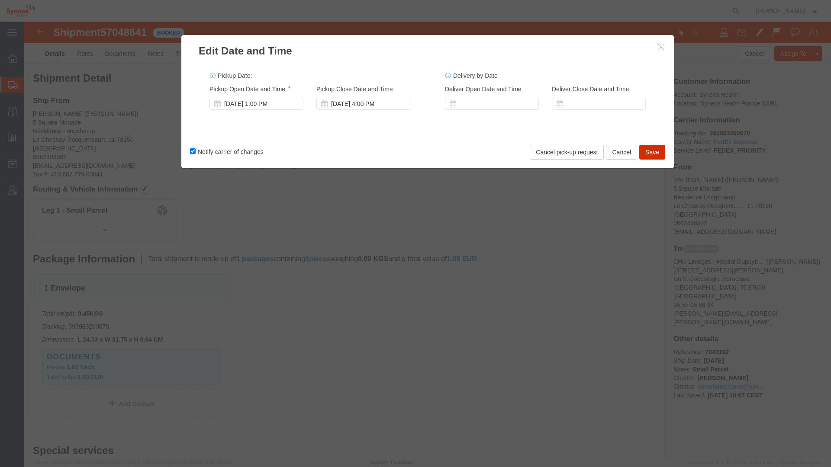
click button "Save"
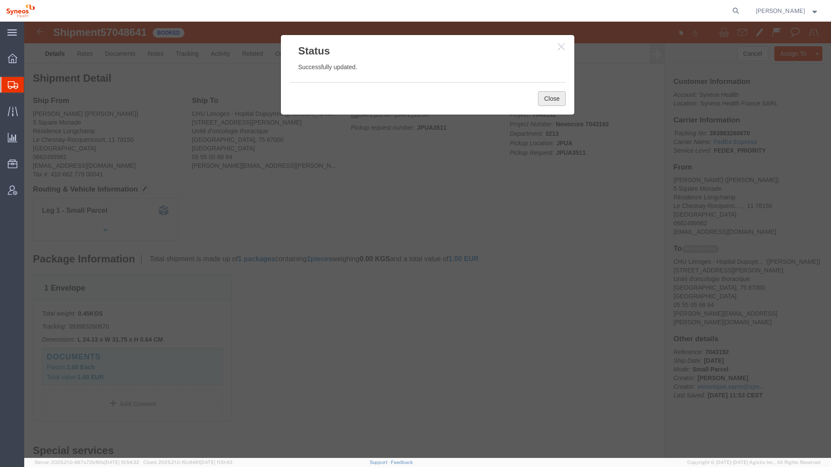
click button "Close"
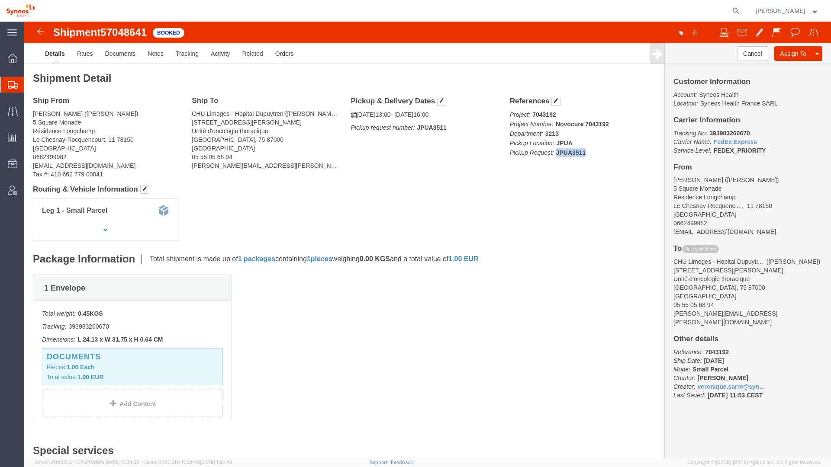
click p "Project: 7043192 Project Number: Novocure 7043192 Department: 3213 Pickup Locat…"
copy b "JPUA3511"
click div "Shipment Detail Ship From [PERSON_NAME] ([PERSON_NAME]) [GEOGRAPHIC_DATA] Longc…"
click link
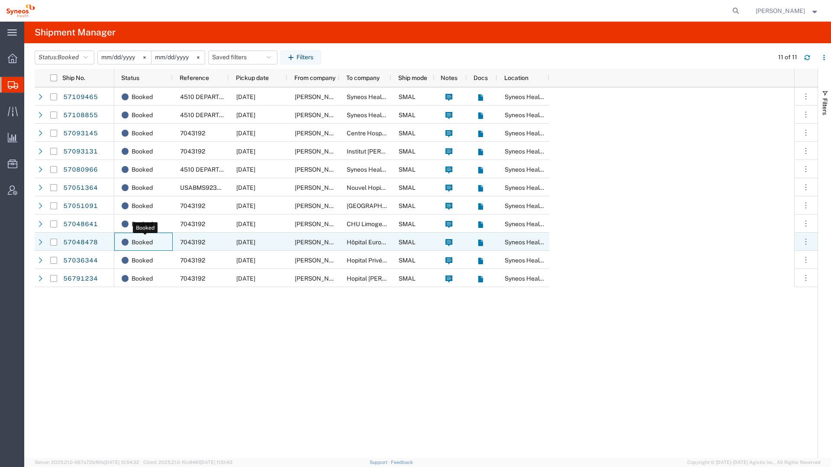
click at [151, 244] on span "Booked" at bounding box center [142, 242] width 21 height 18
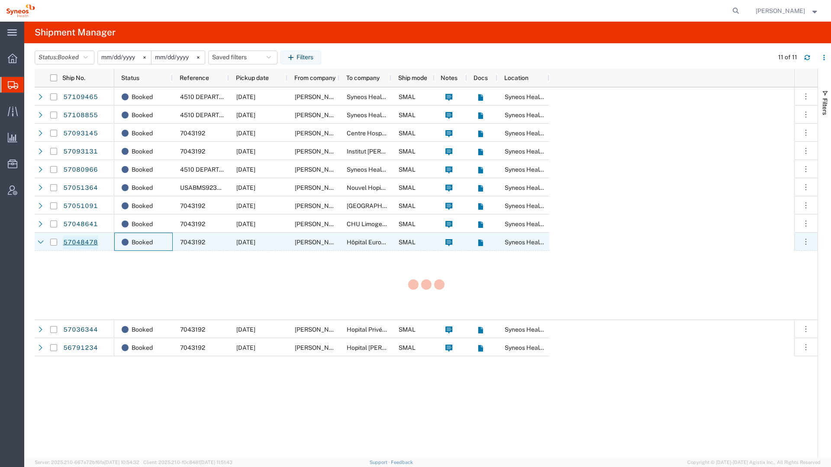
click at [77, 238] on link "57048478" at bounding box center [80, 243] width 35 height 14
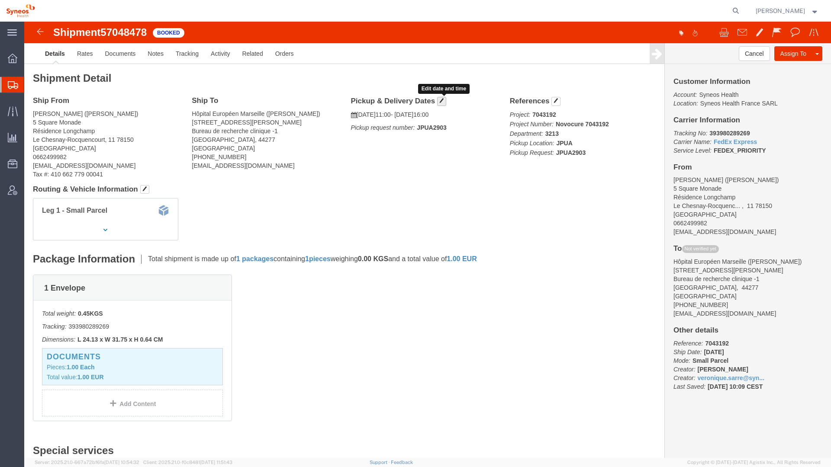
click span "button"
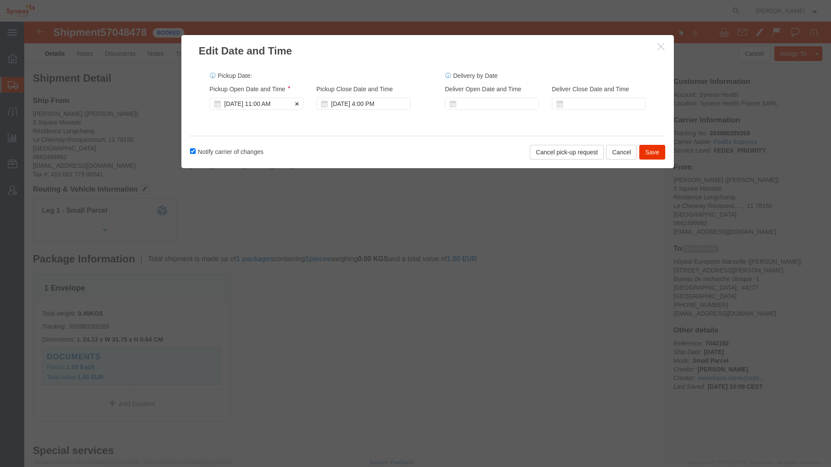
click div "[DATE] 11:00 AM"
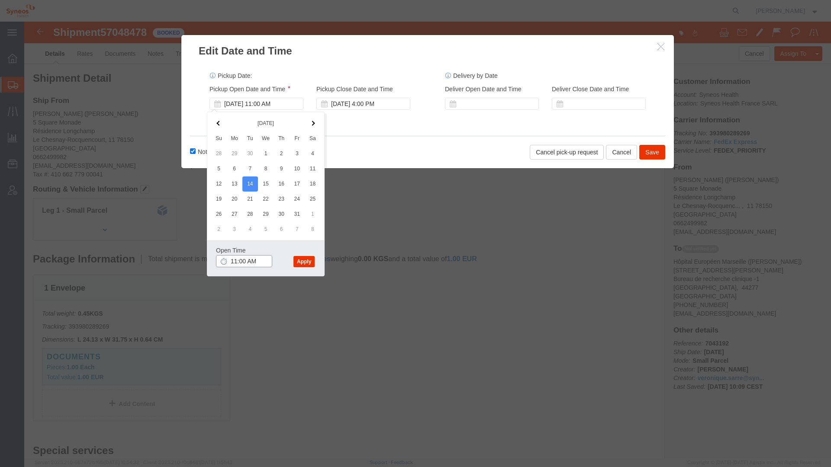
click input "11:00 AM"
click input "1:00 AM"
type input "1:00 PM"
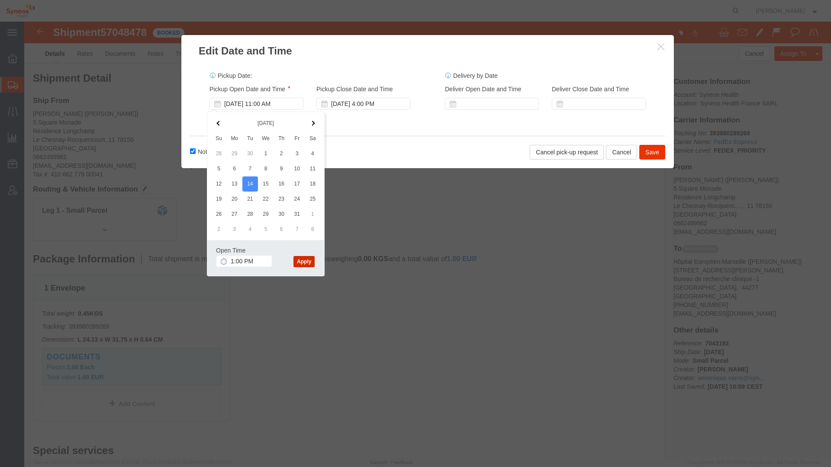
click button "Apply"
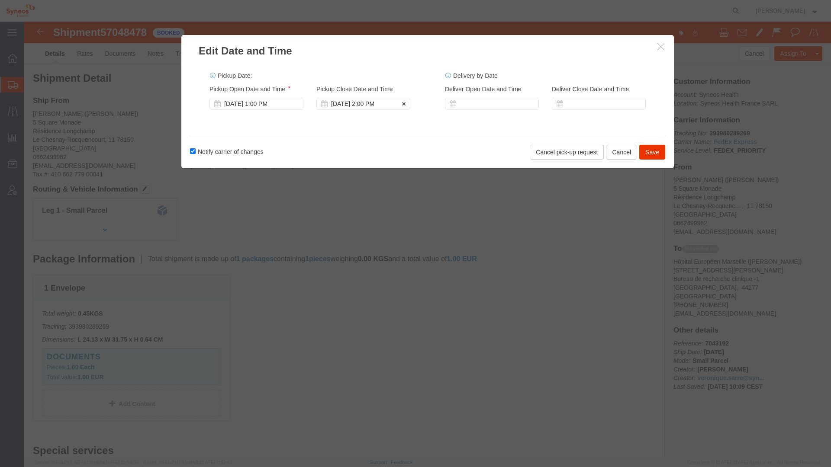
click div "[DATE] 2:00 PM"
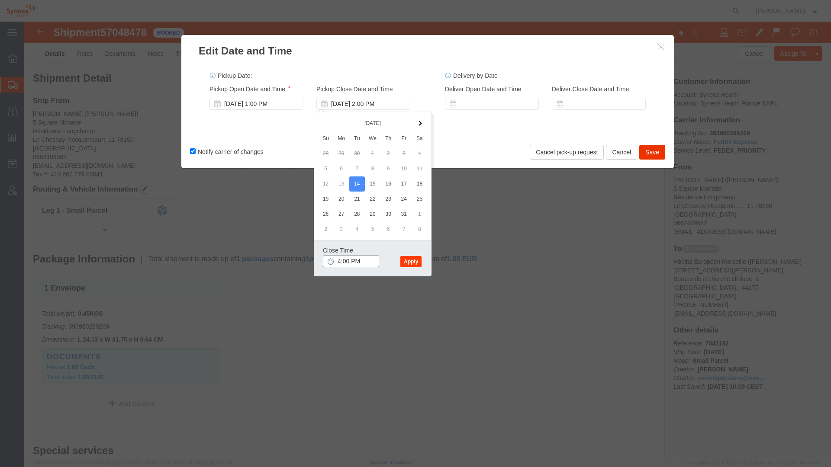
type input "4:00 PM"
click button "Apply"
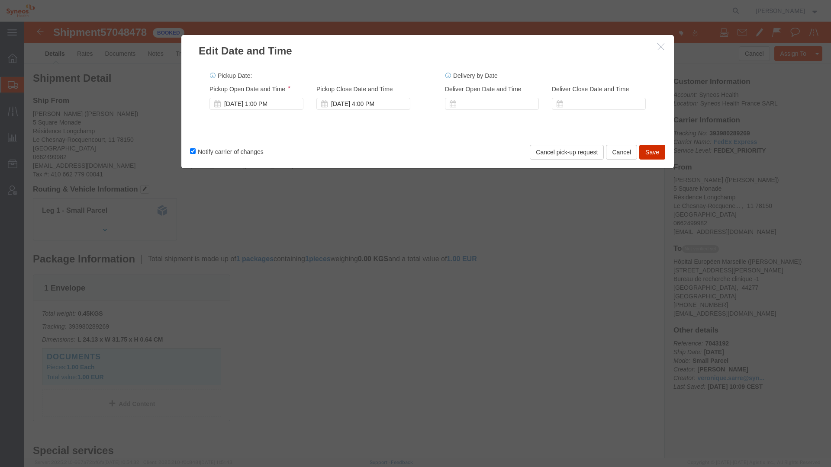
click button "Save"
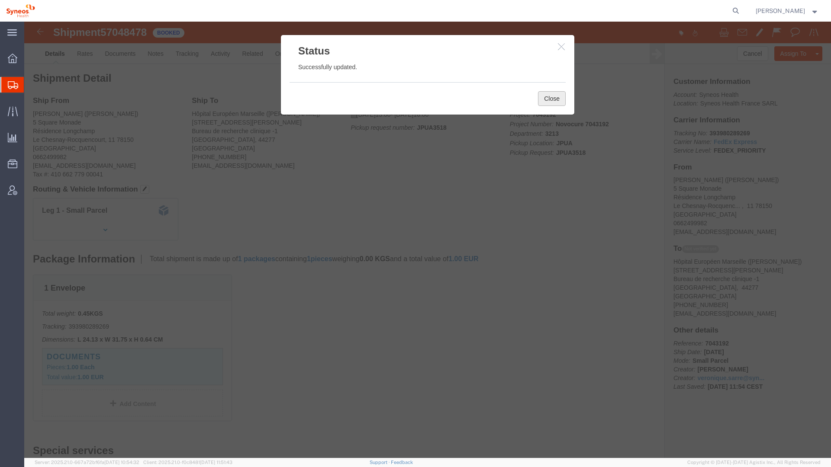
click button "Close"
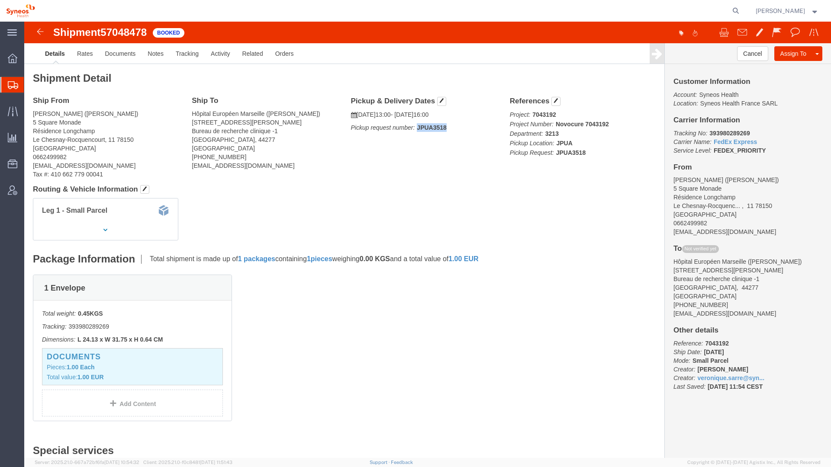
drag, startPoint x: 424, startPoint y: 105, endPoint x: 389, endPoint y: 105, distance: 35.1
click p "Pickup request number: JPUA3518"
copy b "JPUA3518"
click div "Shipment Detail Ship From [PERSON_NAME] ([PERSON_NAME]) [GEOGRAPHIC_DATA] Longc…"
click link
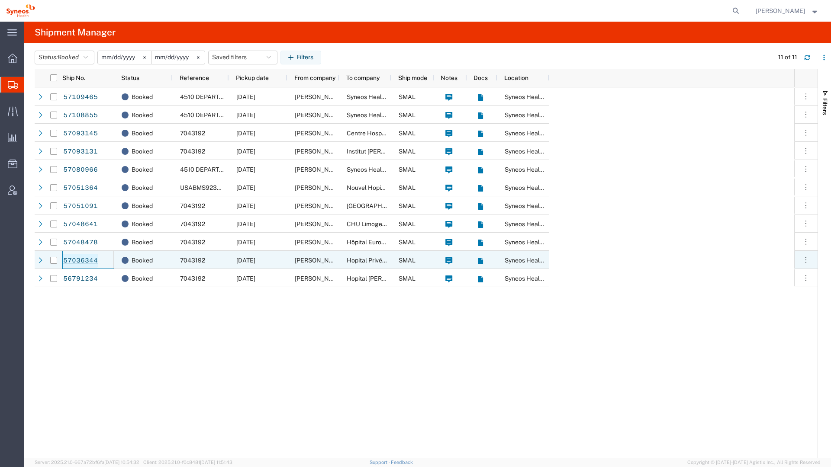
click at [83, 261] on link "57036344" at bounding box center [80, 261] width 35 height 14
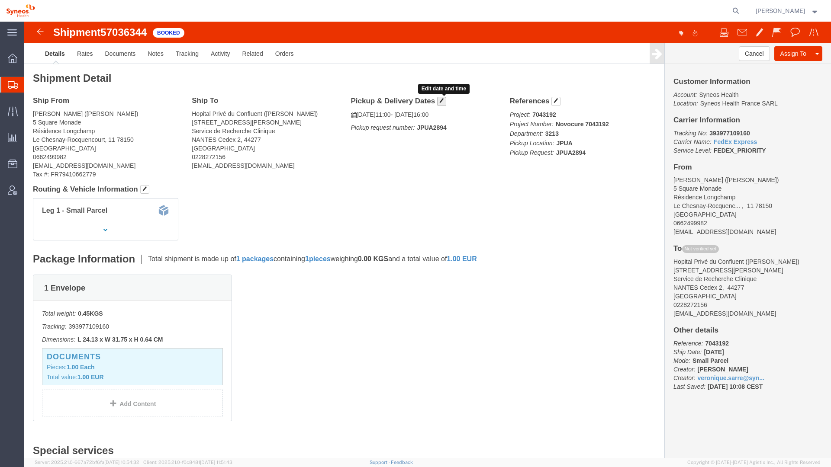
click span "button"
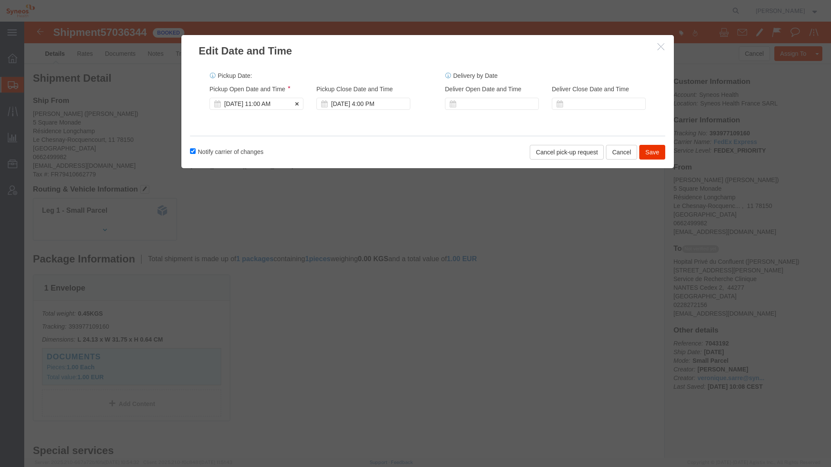
click div "[DATE] 11:00 AM"
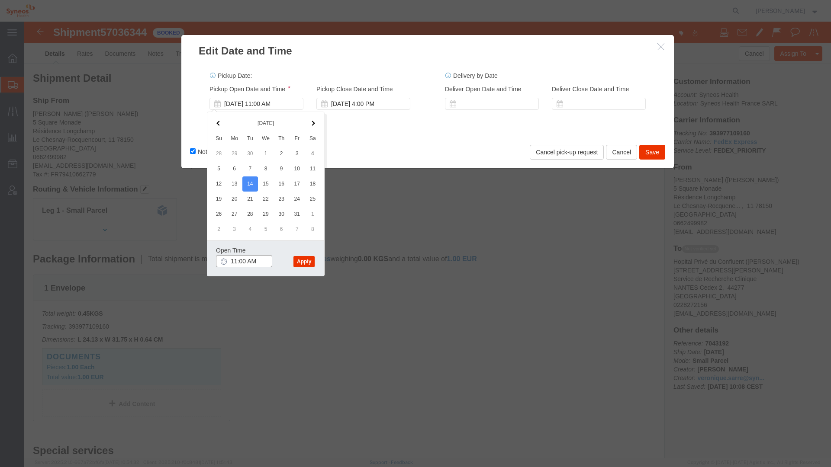
click input "11:00 AM"
click input "1:00 AM"
type input "1:00 PM"
click button "Apply"
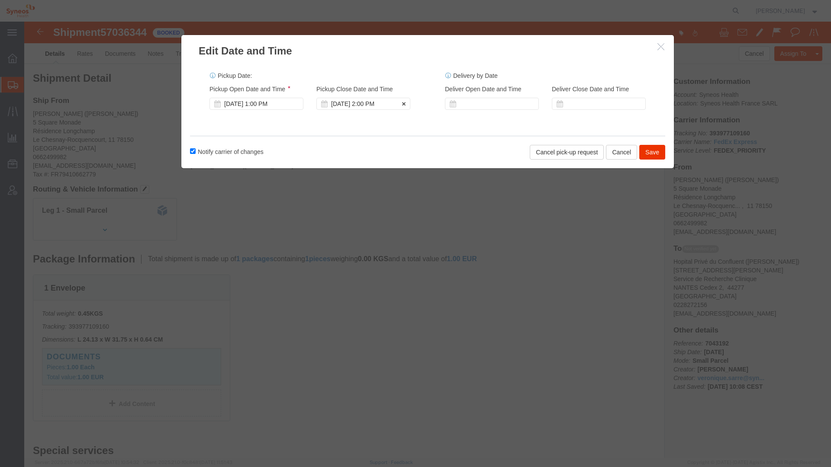
click div "[DATE] 2:00 PM"
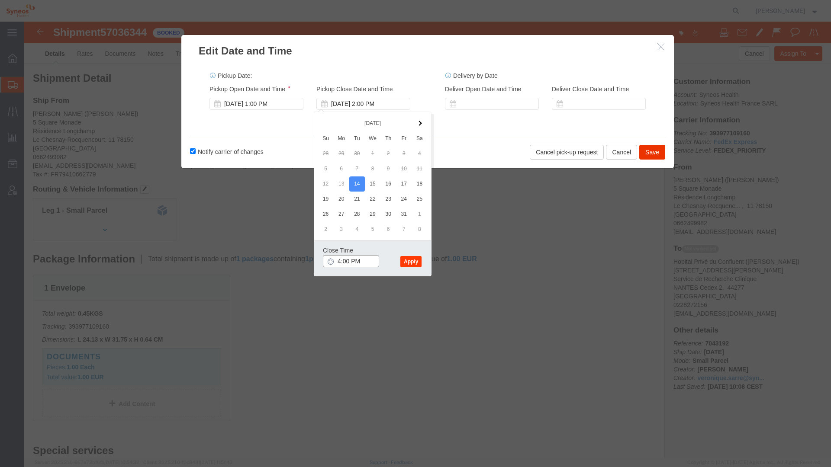
type input "4:00 PM"
click button "Apply"
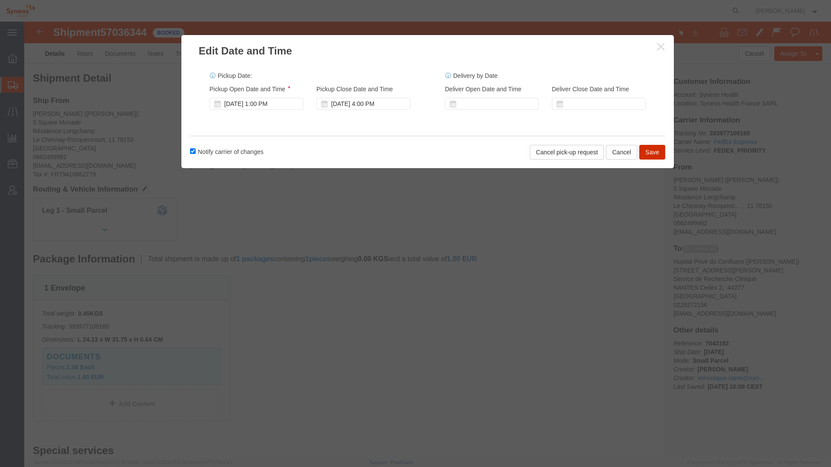
click button "Save"
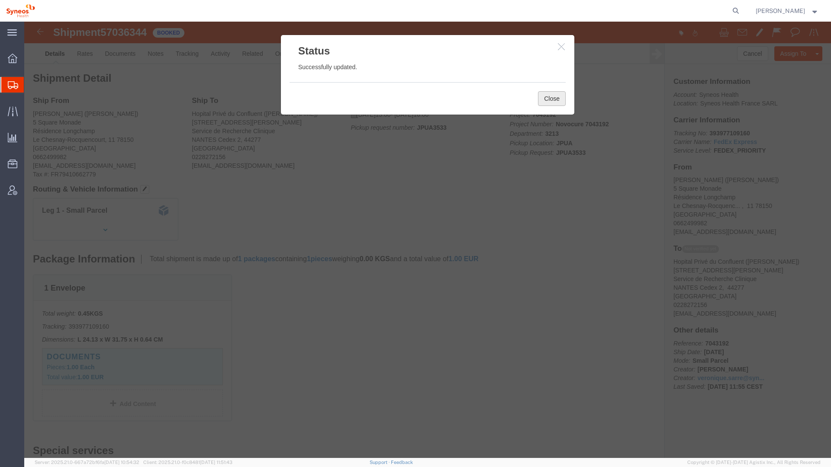
click button "Close"
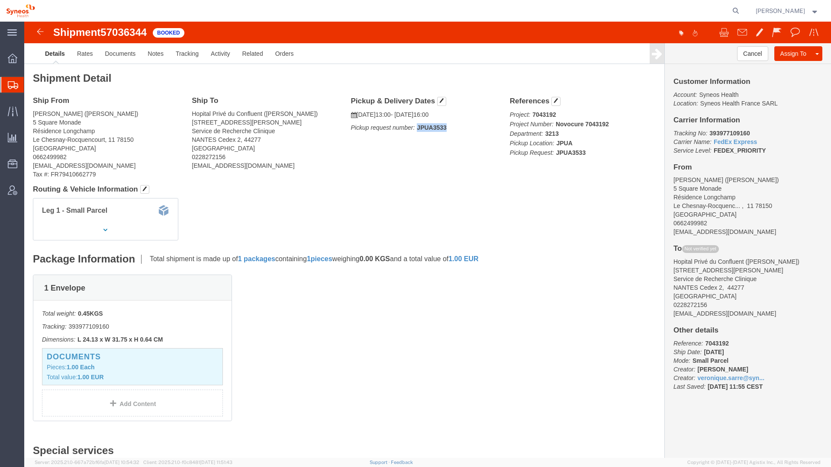
drag, startPoint x: 421, startPoint y: 105, endPoint x: 390, endPoint y: 102, distance: 30.9
click p "Pickup request number: JPUA3533"
copy b "JPUA3533"
click div "Ship From [PERSON_NAME] ([PERSON_NAME]) [GEOGRAPHIC_DATA] Longchamp [GEOGRAPHIC…"
click link
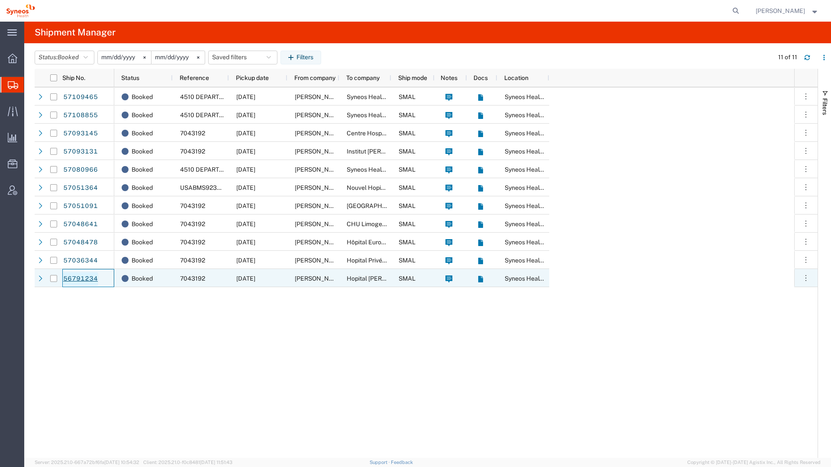
click at [81, 277] on link "56791234" at bounding box center [80, 279] width 35 height 14
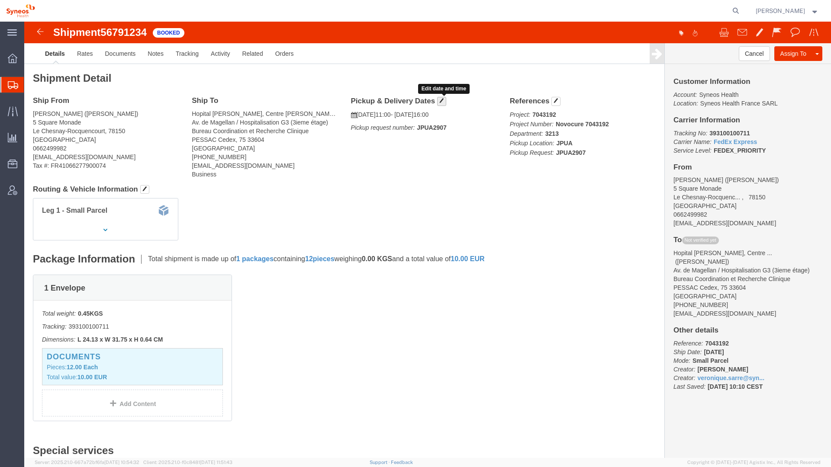
click span "button"
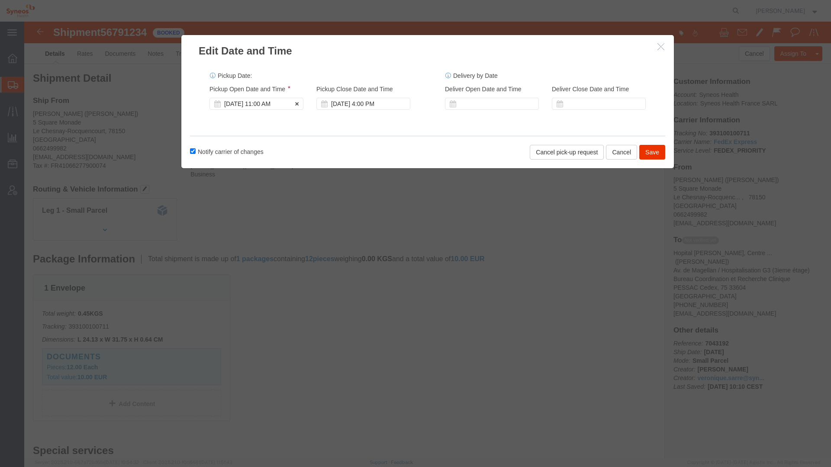
click div "[DATE] 11:00 AM"
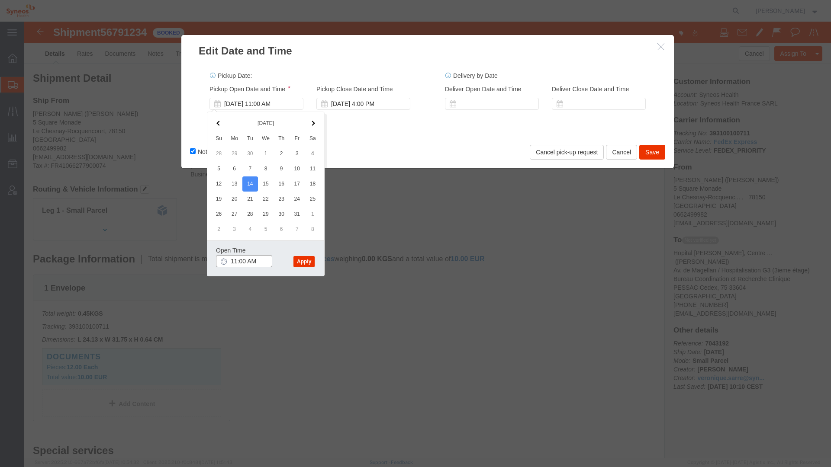
click input "11:00 AM"
click input "1:00 AM"
type input "1:00 PM"
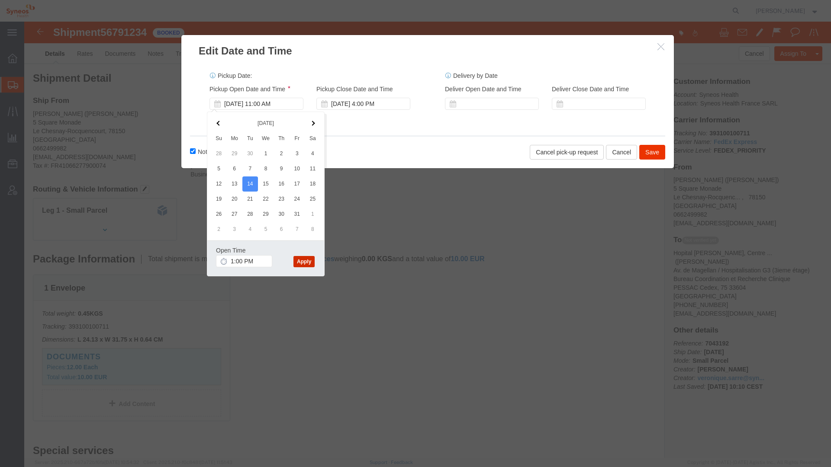
click button "Apply"
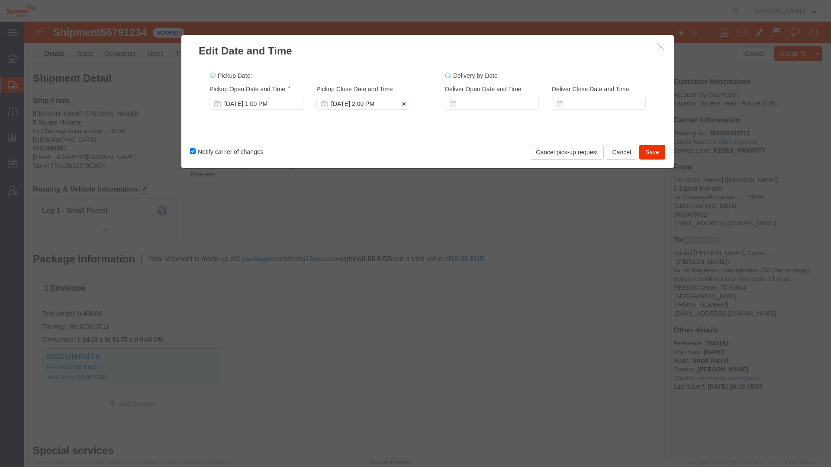
click div "[DATE] 2:00 PM"
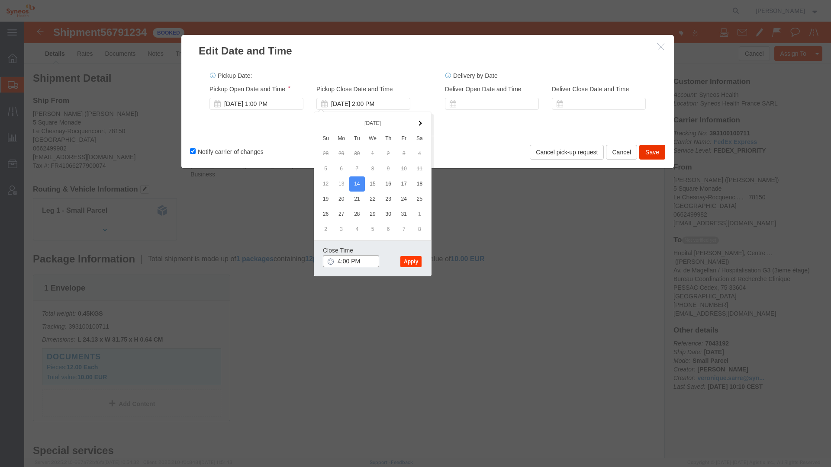
type input "4:00 PM"
click button "Apply"
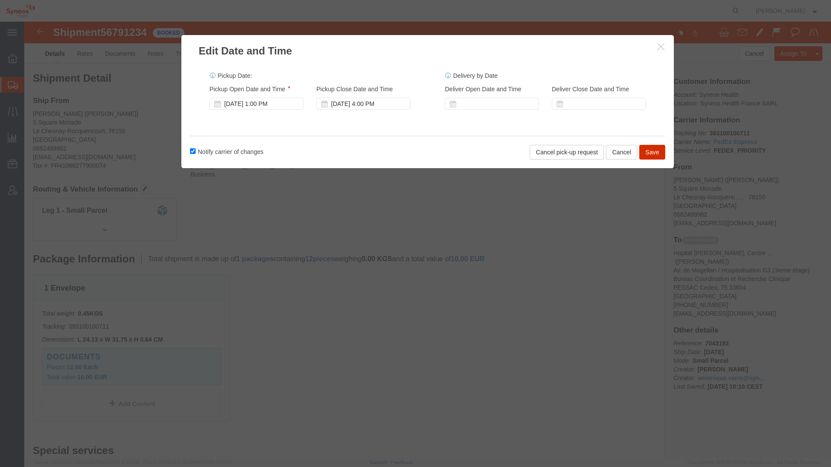
click button "Save"
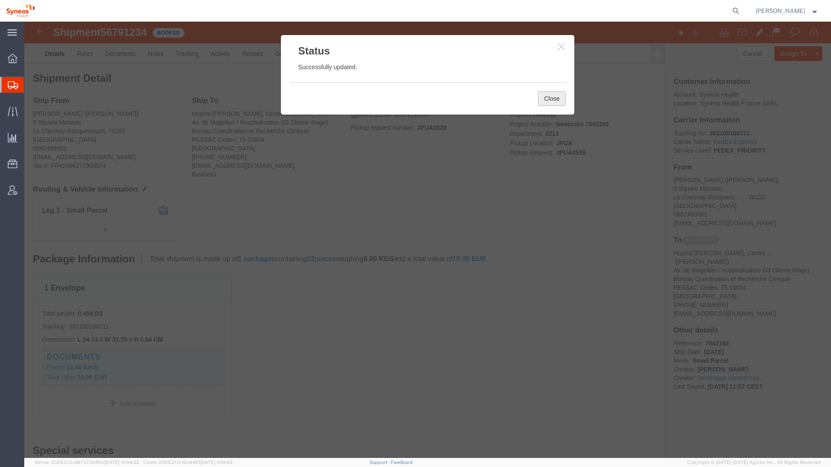
click button "Close"
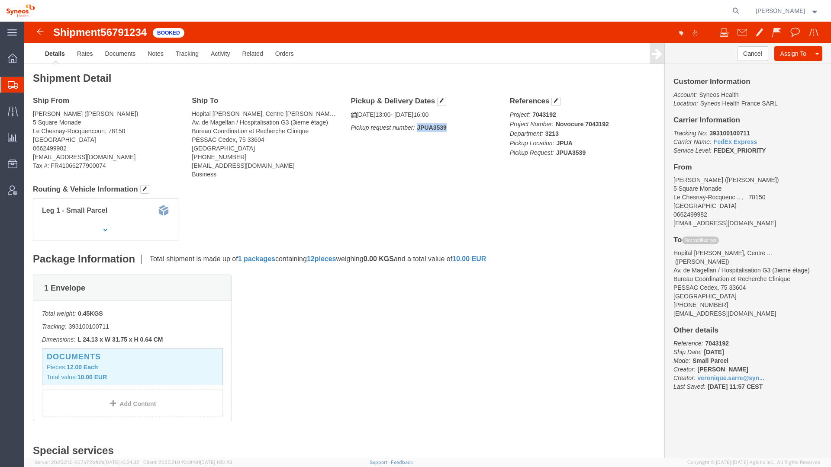
drag, startPoint x: 420, startPoint y: 107, endPoint x: 391, endPoint y: 106, distance: 29.0
click p "Pickup request number: JPUA3539"
copy b "JPUA3539"
